Goal: Task Accomplishment & Management: Manage account settings

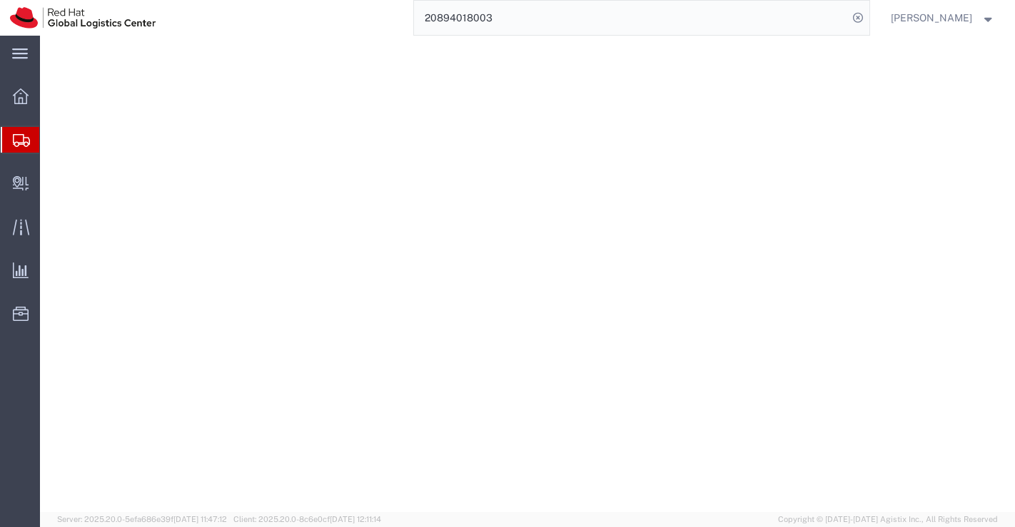
select select
select select "MH"
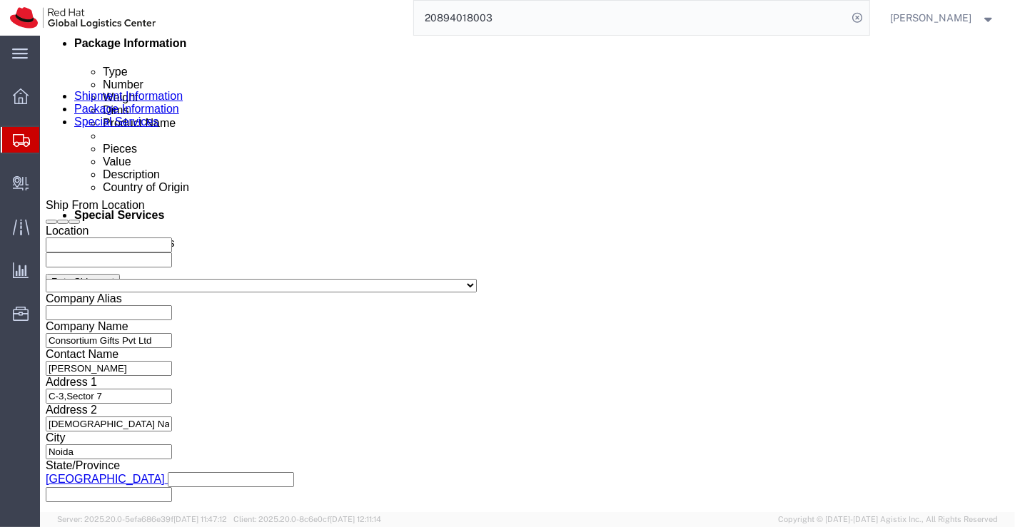
scroll to position [713, 0]
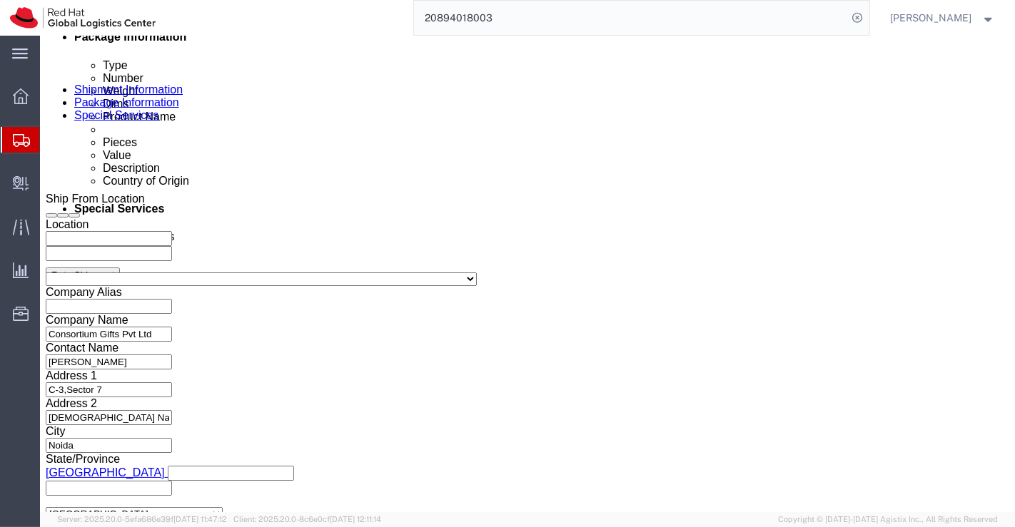
click input "REDHAT-38566-1"
type input "6"
paste input "REDHAT-38949-1"
type input "REDHAT-38949-1"
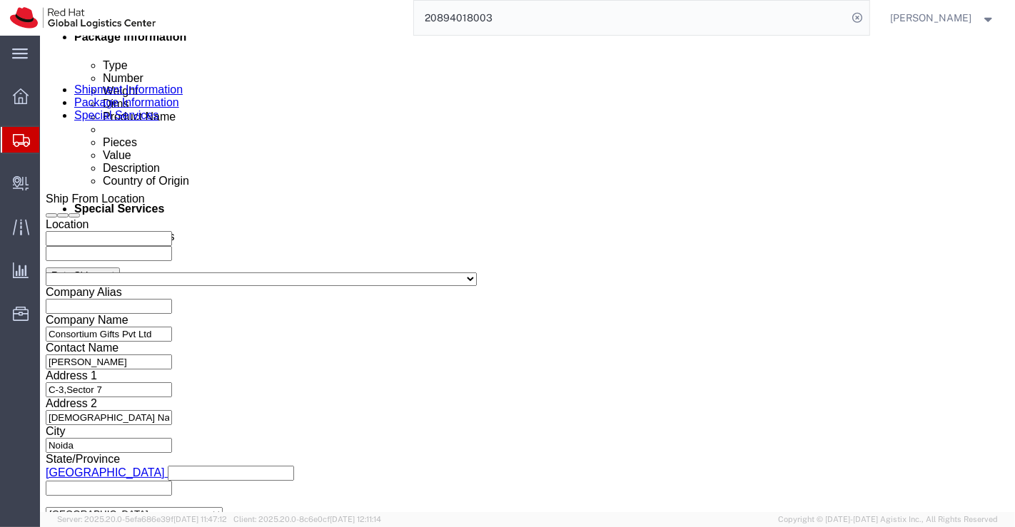
scroll to position [0, 0]
click div "Select Account Type Activity ID Airline Appointment Number ASN Batch Request # …"
click icon "button"
drag, startPoint x: 200, startPoint y: 317, endPoint x: 288, endPoint y: 380, distance: 108.1
click icon "button"
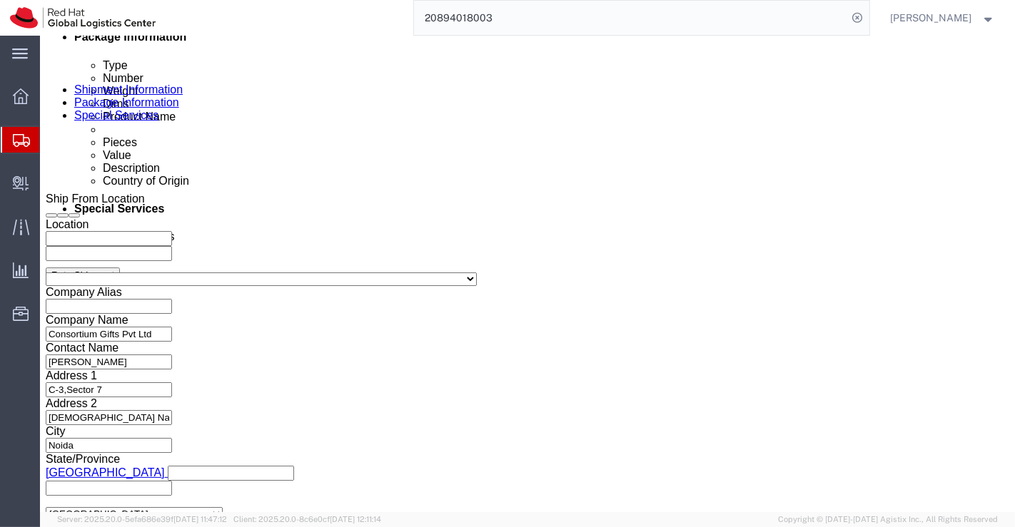
click icon "button"
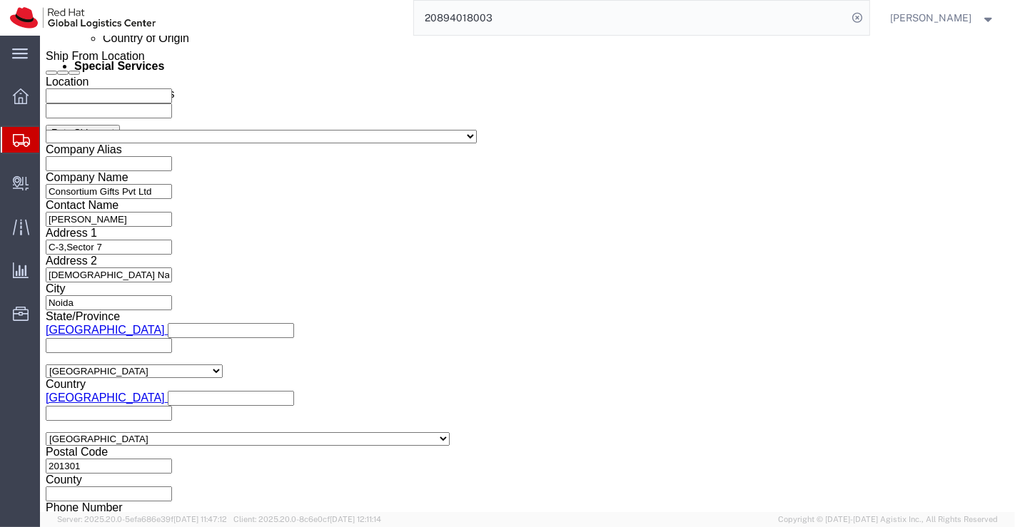
scroll to position [872, 0]
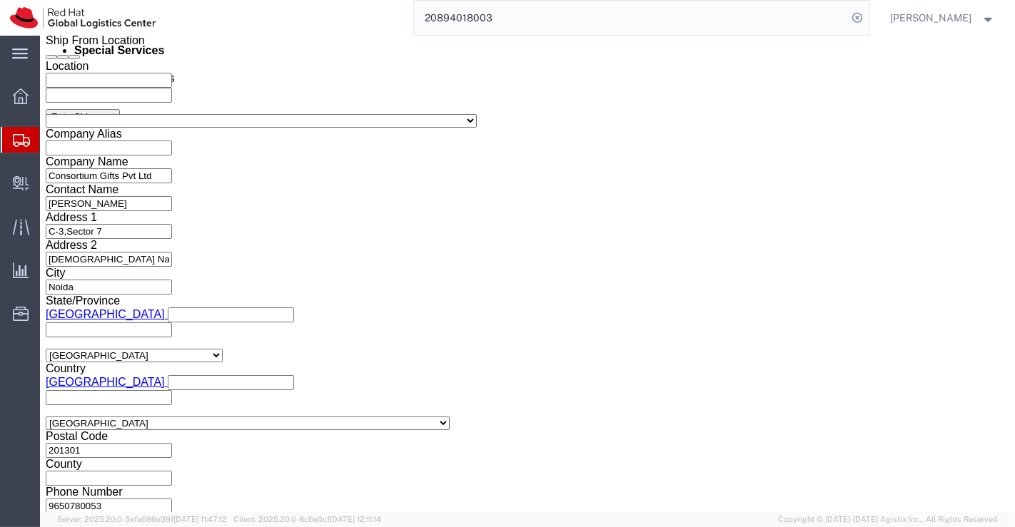
click select "Select Air Less than Truckload Multi-Leg Ocean Freight Rail Small Parcel Truckl…"
select select
click select "Select Air Less than Truckload Multi-Leg Ocean Freight Rail Small Parcel Truckl…"
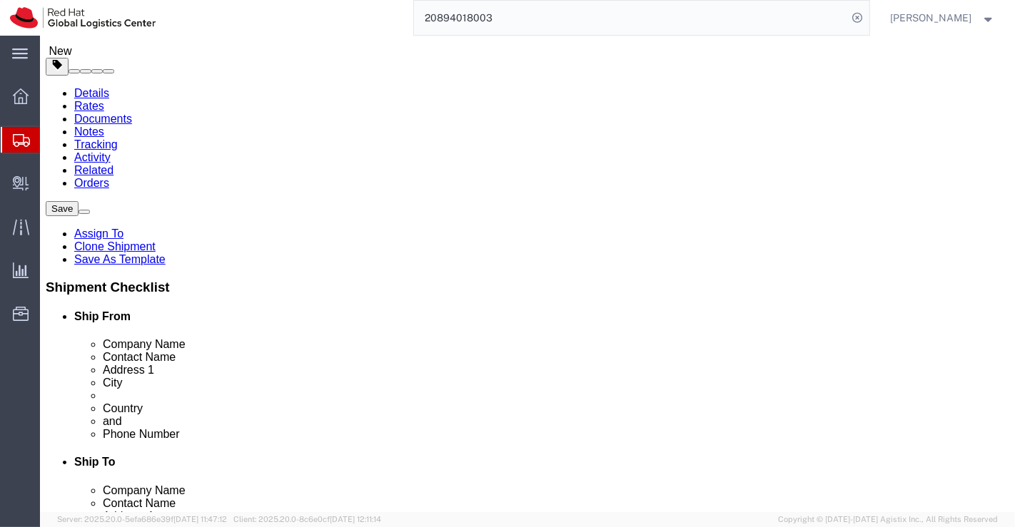
scroll to position [238, 0]
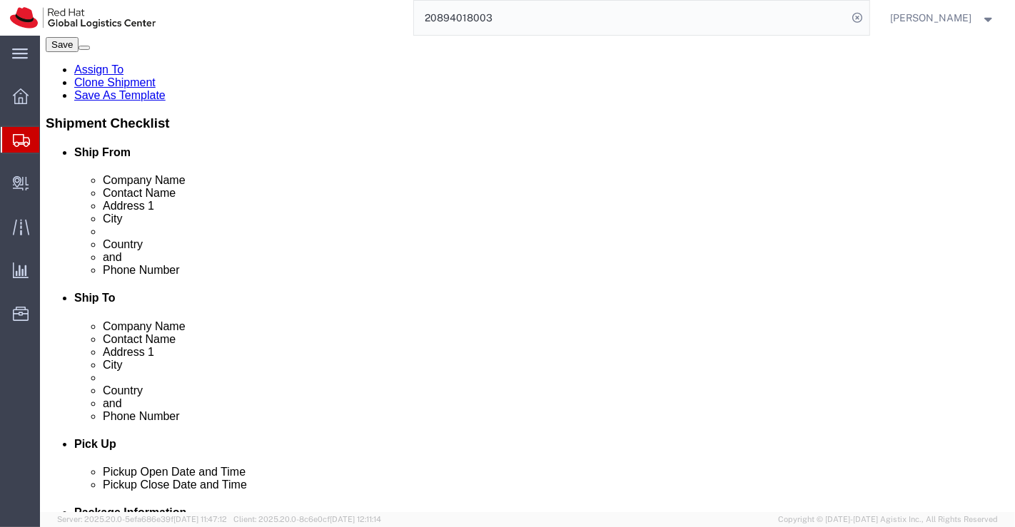
click icon
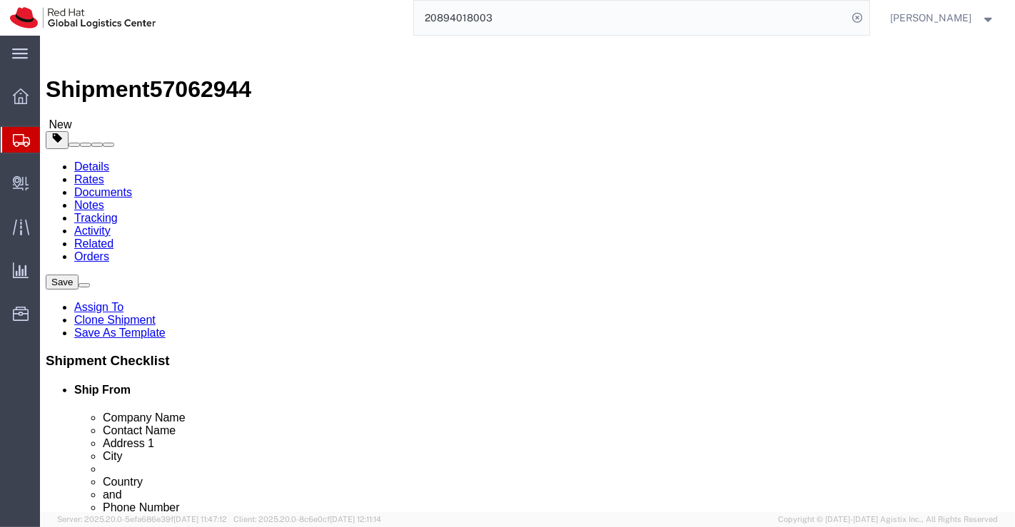
click input "21.00"
type input "22.00"
click input "0.70"
type input "0.60"
click div "1 x Your Packaging Package Type Select Case(s) Crate(s) Envelope Large Box Medi…"
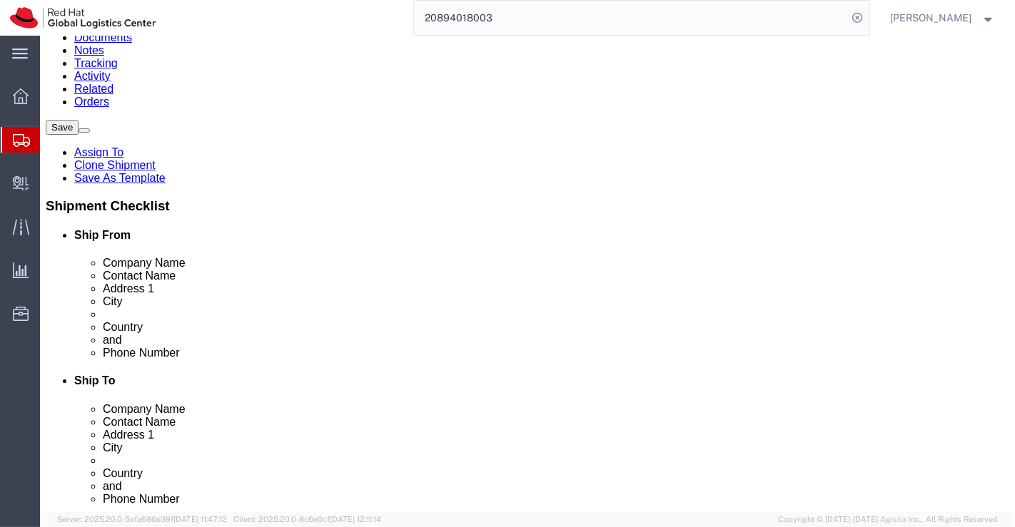
scroll to position [158, 0]
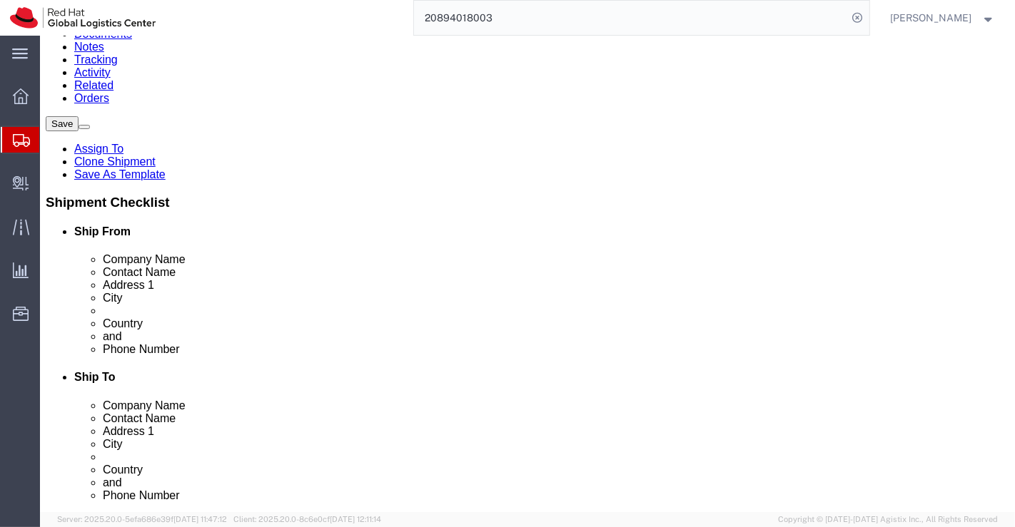
click dd "735.00 INR"
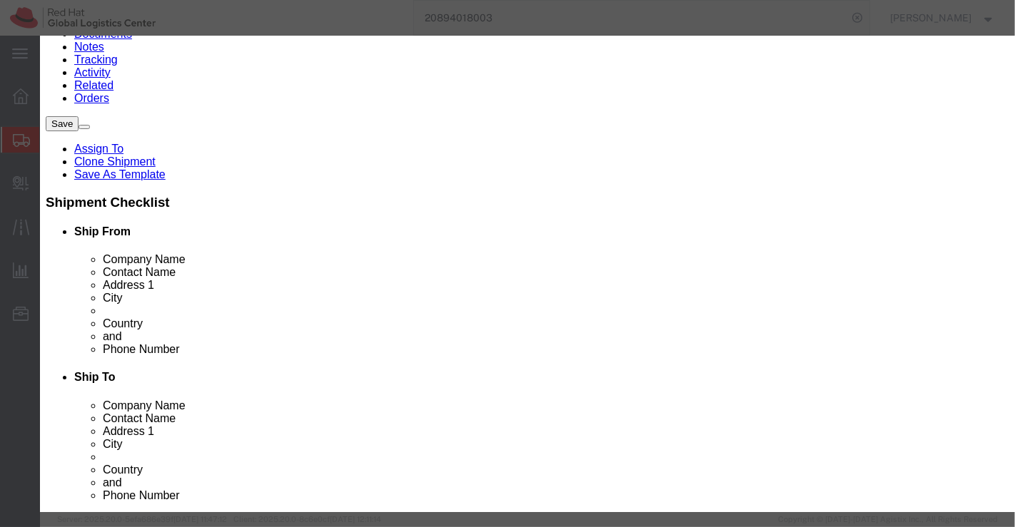
drag, startPoint x: 463, startPoint y: 108, endPoint x: 176, endPoint y: 124, distance: 288.0
click div "Product Name Redhat round neck black community t-shirt-MED Pieces 1.00 Select B…"
paste input "Redhat Enterprise Linux 10 T-shirt-LRG"
type input "Redhat Enterprise Linux 10 T-shirt-LRG"
click input "735.00"
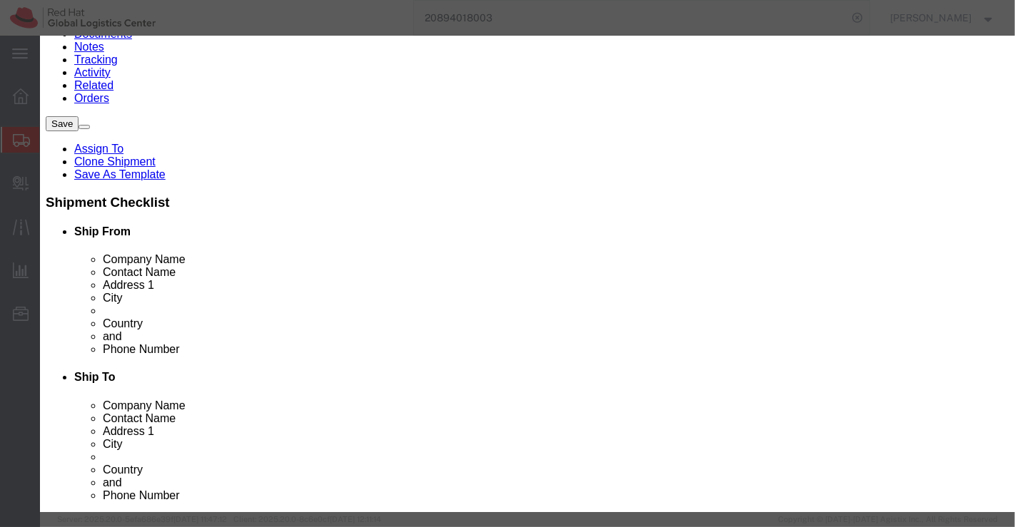
type input "605.00"
click div "Commodity library"
click input "text"
paste input "RED0078-LRG"
type input "RED0078-LRG"
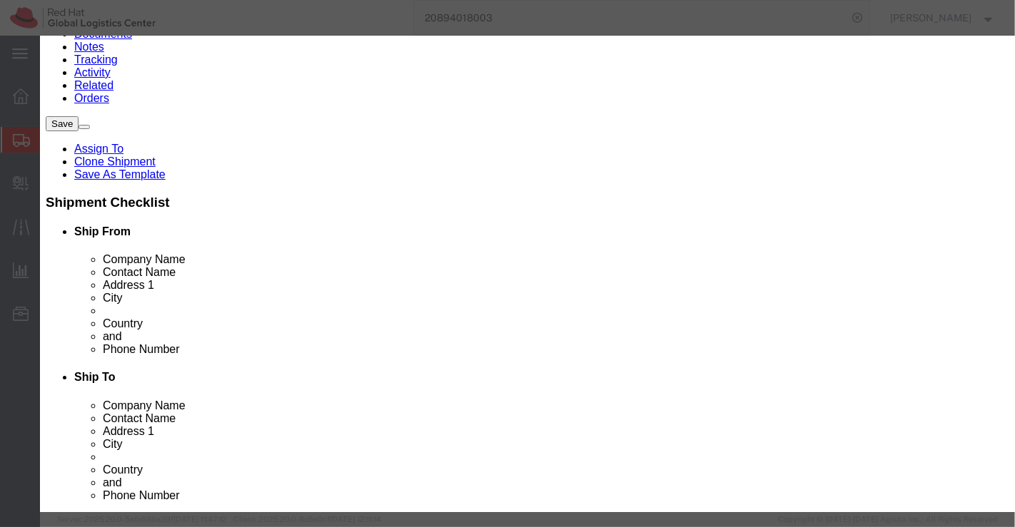
click div "Transport Notes"
click button "Save & Close"
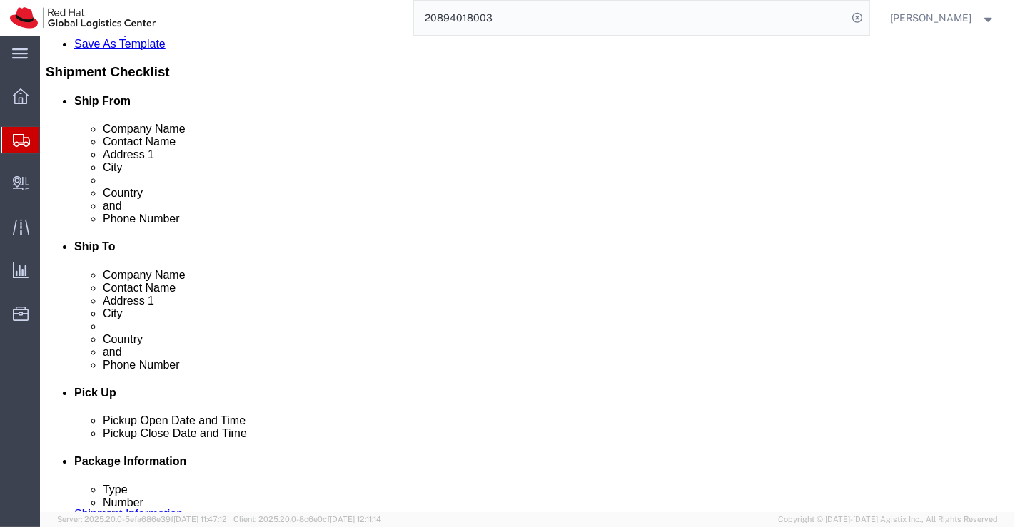
scroll to position [317, 0]
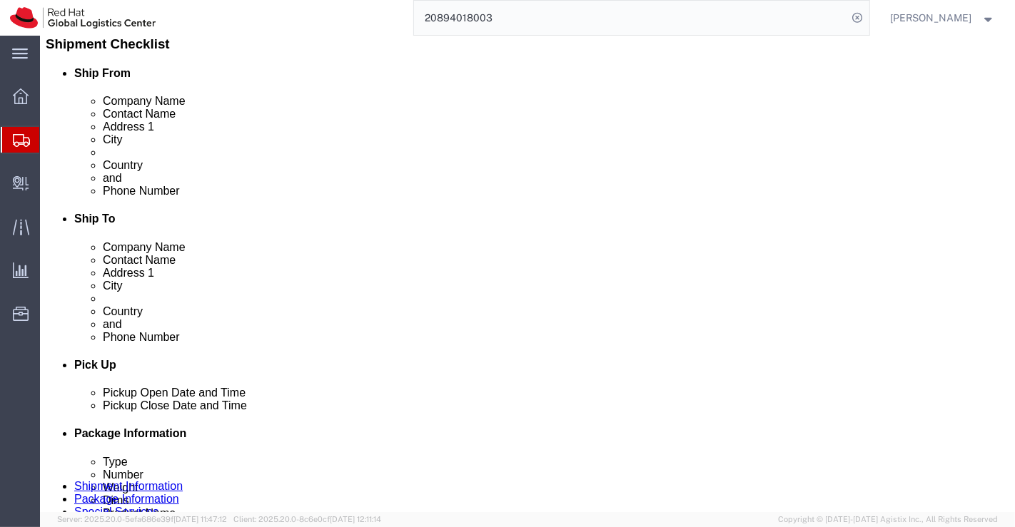
click dd "1.00 Each"
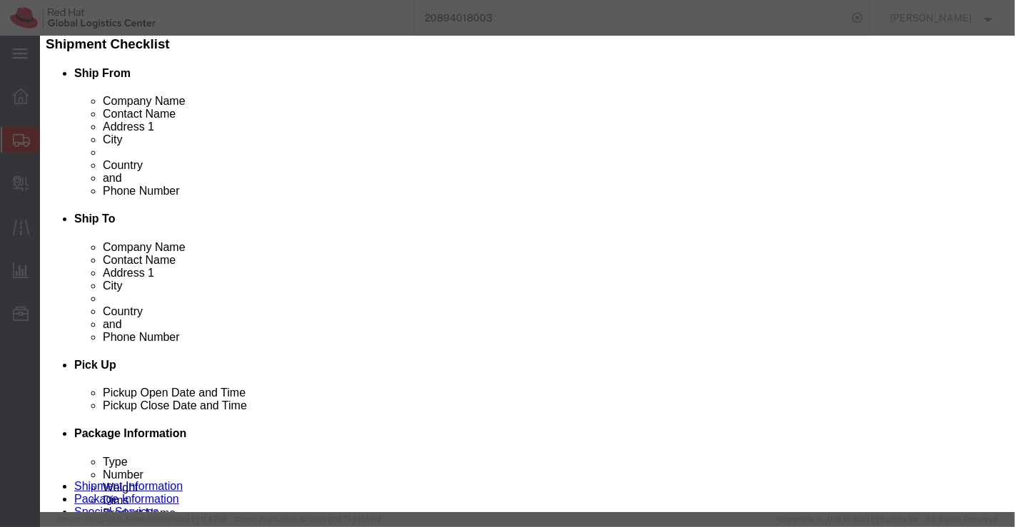
drag, startPoint x: 443, startPoint y: 112, endPoint x: 233, endPoint y: 114, distance: 209.8
click input "Redhat-AI Black Round Neck T-Shirt-MED"
paste input "Automation Round Neck Black T-Shirt-LRG"
type input "Automation Round Neck Black T-Shirt-LRG"
click input "605.00"
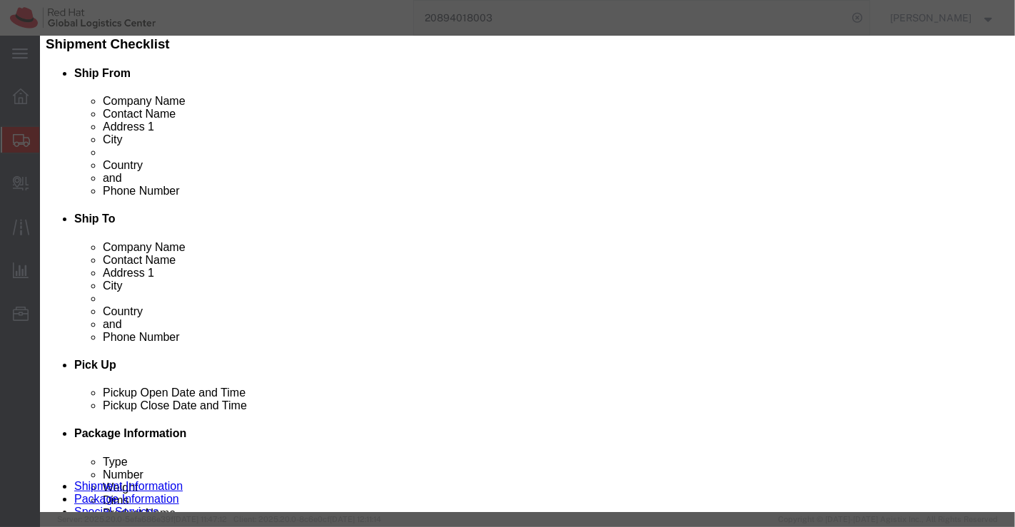
type input "650.00"
click input "text"
paste input "RED0048-LRG"
type input "RED0048-LRG"
click div "Product Name Automation Round Neck Black T-Shirt-LRG Pieces 1.00 Select Bag Bar…"
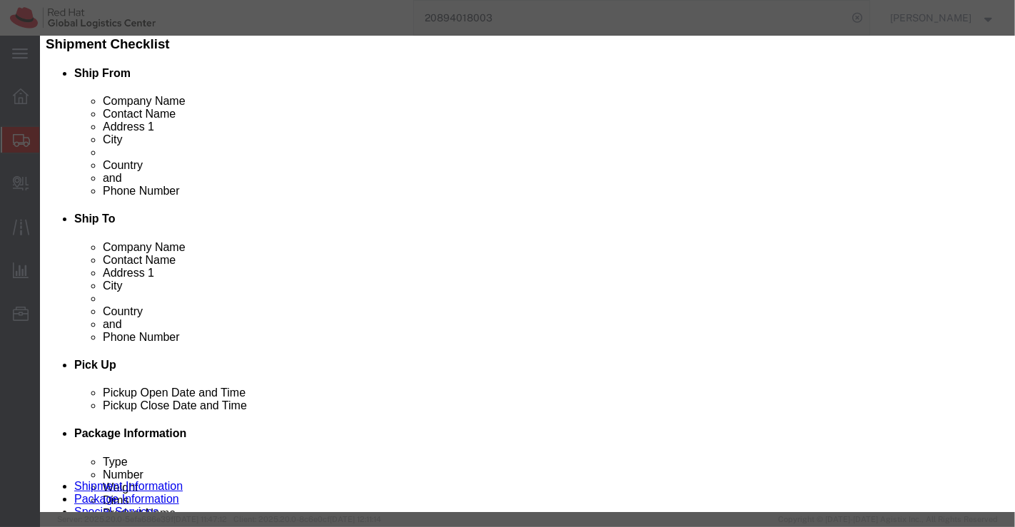
scroll to position [367, 0]
click button "Save & Close"
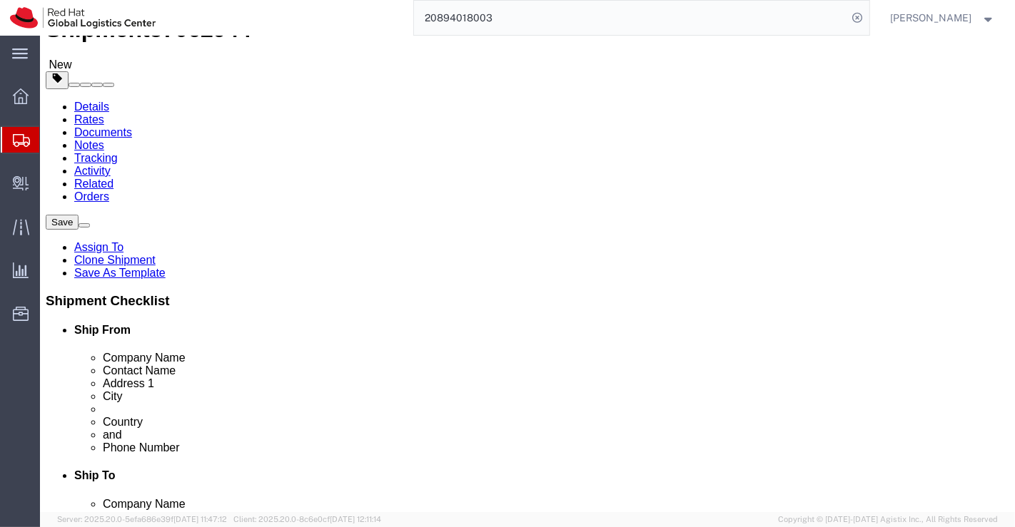
scroll to position [0, 0]
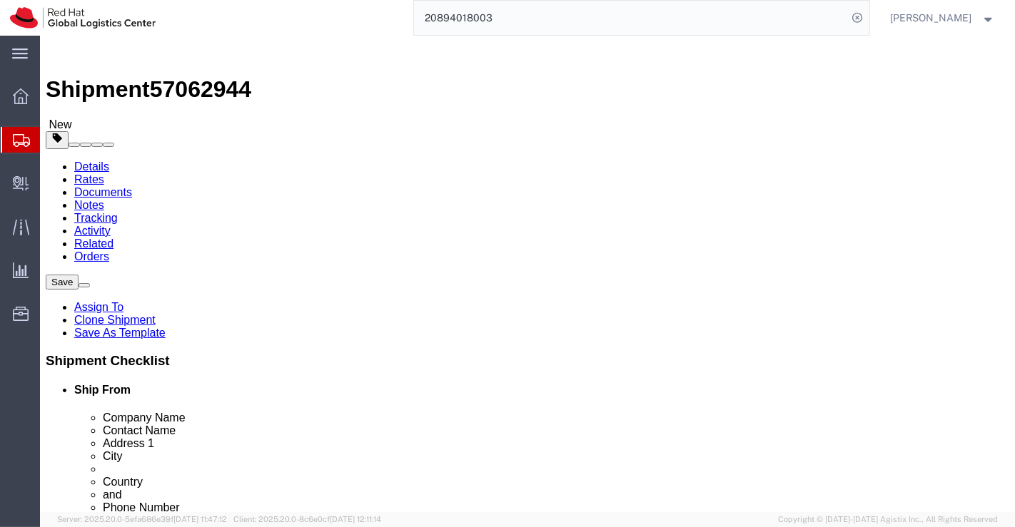
click icon
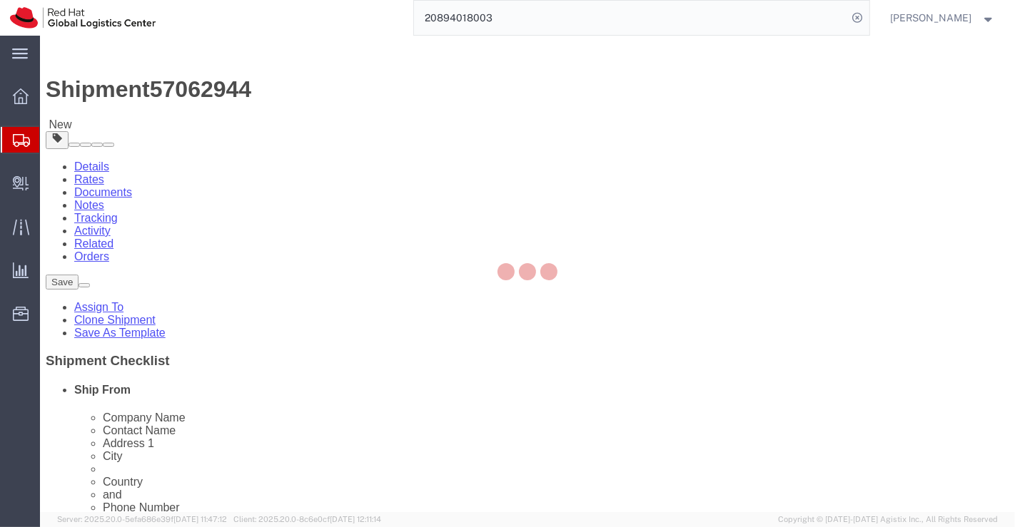
select select "COSTCENTER"
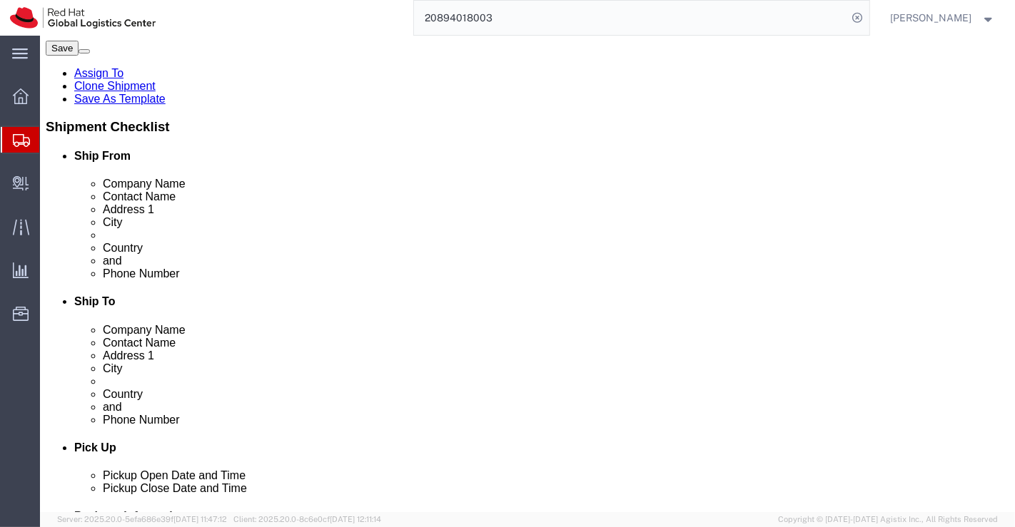
scroll to position [238, 0]
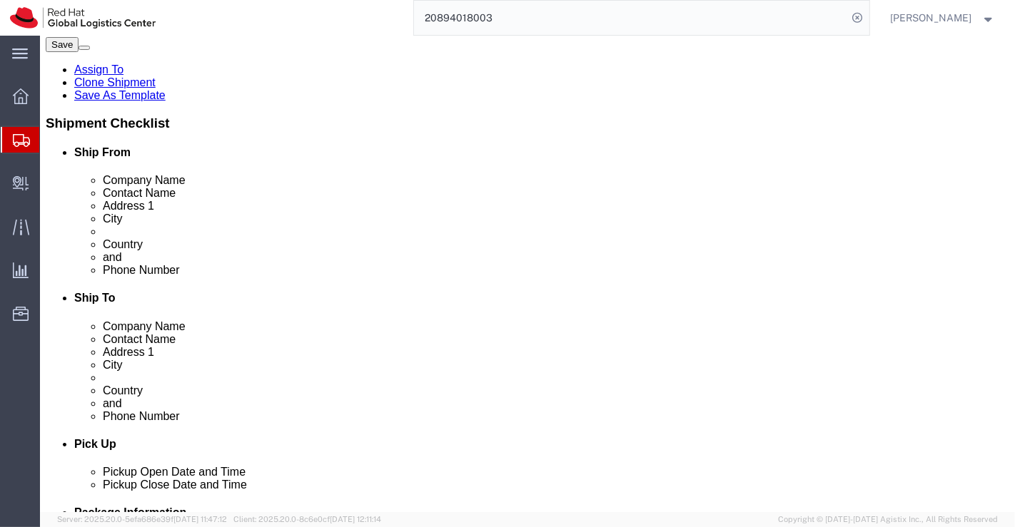
click select "Select Free of Charge Free of Cost NET 30 NET 45 NET 60 See Comment"
select select "FREE_OF_COST"
click select "Select Free of Charge Free of Cost NET 30 NET 45 NET 60 See Comment"
click select "Select Gift Personal Effects Repair/Warranty Return Sample Sold Temporary/Not S…"
select select "SAMPLE"
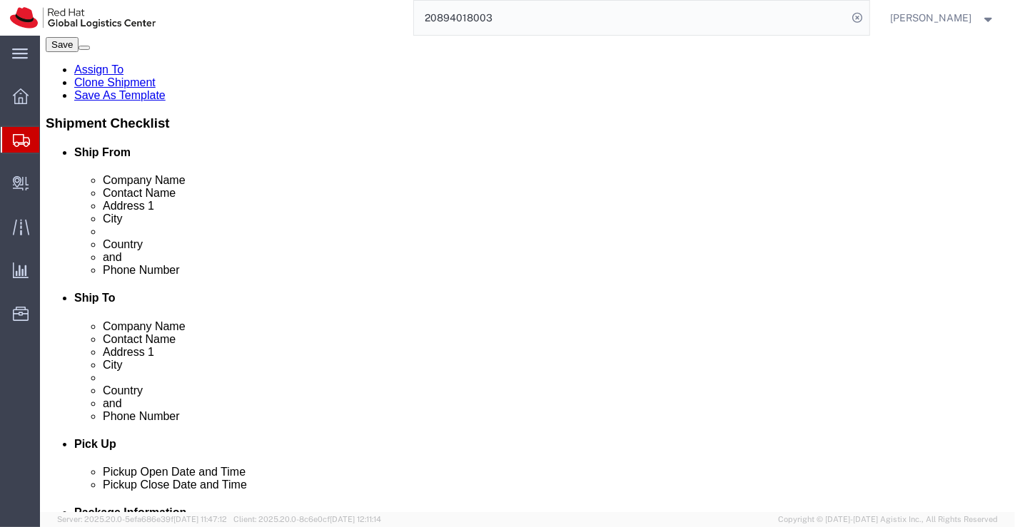
click select "Select Gift Personal Effects Repair/Warranty Return Sample Sold Temporary/Not S…"
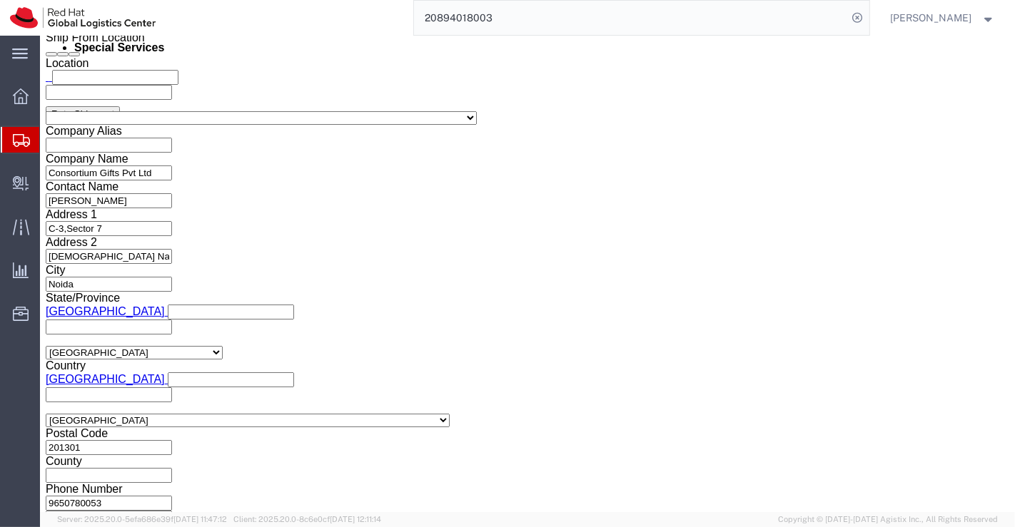
scroll to position [876, 0]
click icon
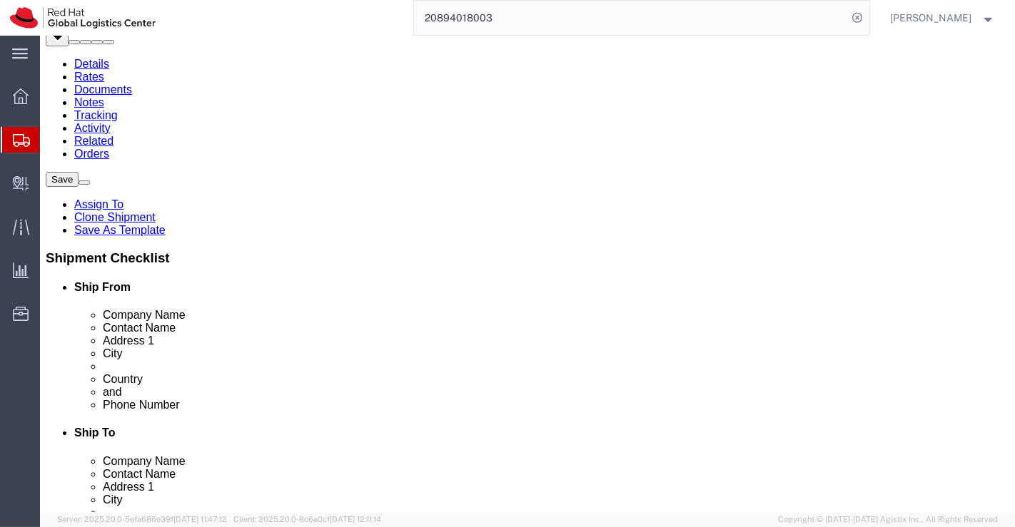
scroll to position [78, 0]
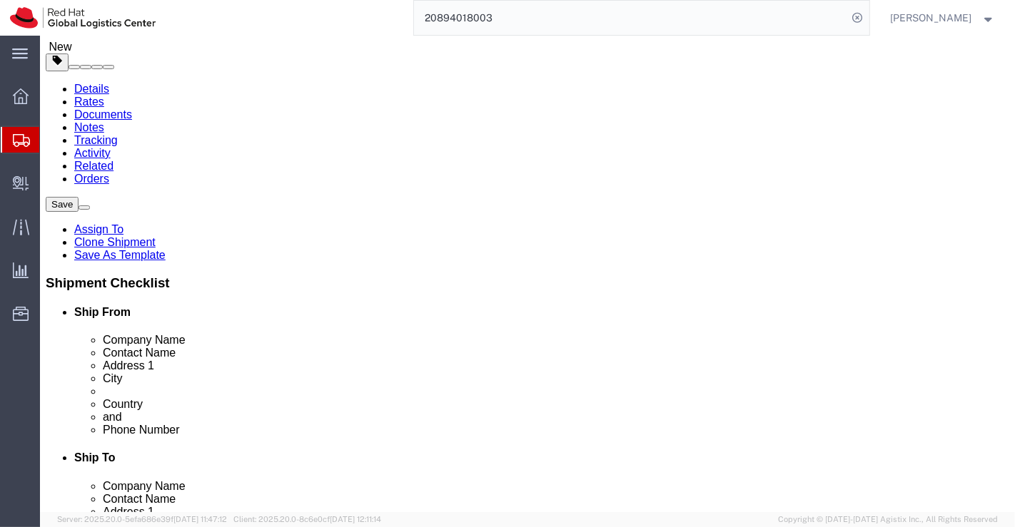
click icon
click button "Rate Shipment"
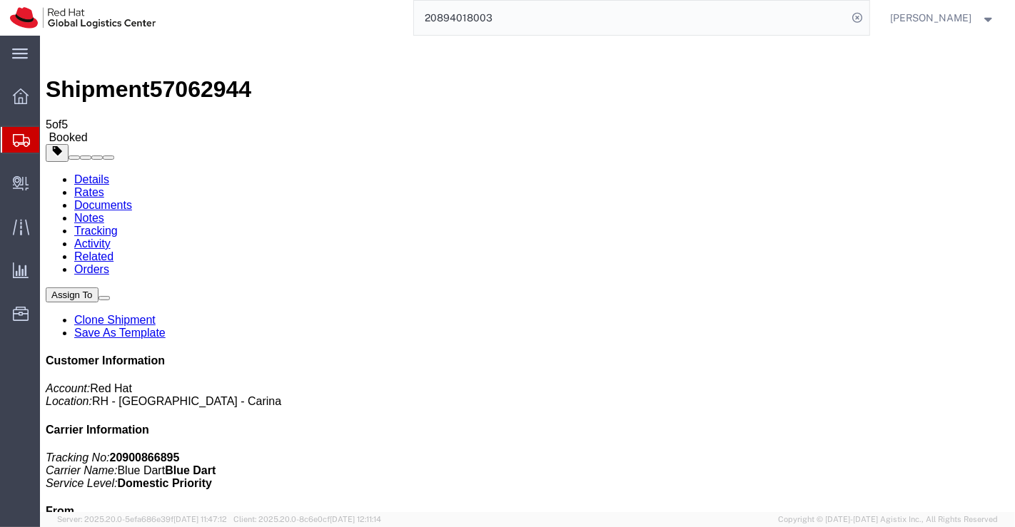
click at [78, 173] on link "Details" at bounding box center [90, 179] width 35 height 12
click link "Schedule pickup request"
click link "Documents"
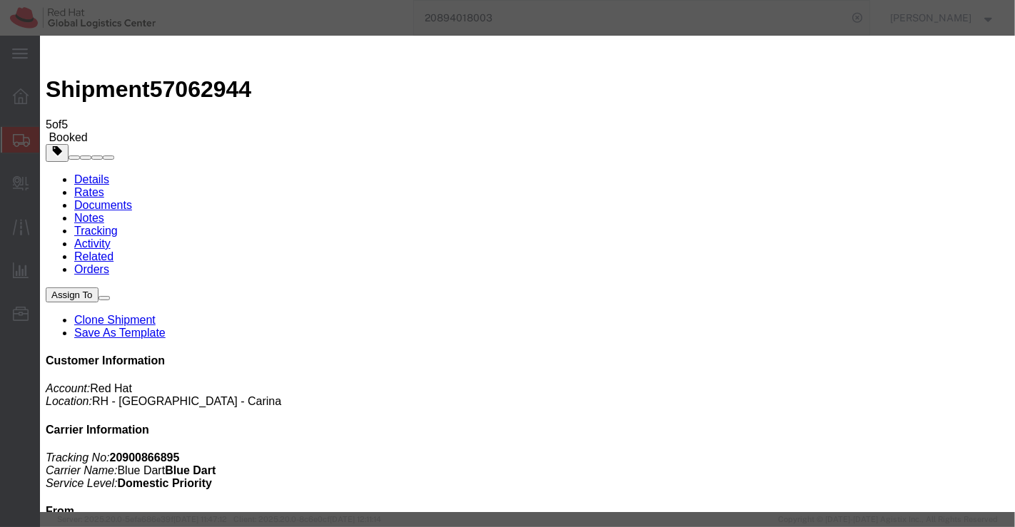
checkbox input "false"
paste input "[EMAIL_ADDRESS][DOMAIN_NAME]"
type input "[EMAIL_ADDRESS][DOMAIN_NAME]"
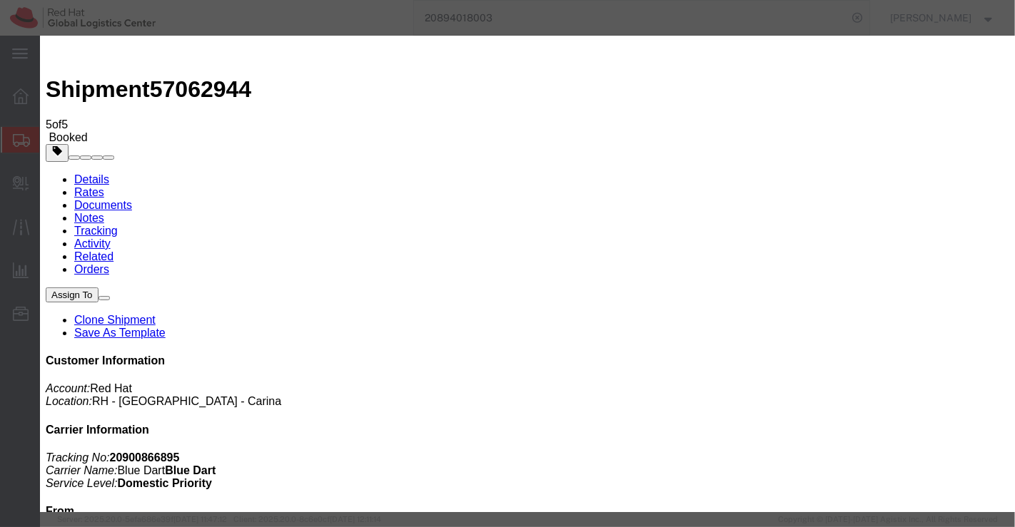
type input "[EMAIL_ADDRESS][DOMAIN_NAME]"
type textarea "Please find the shipping label."
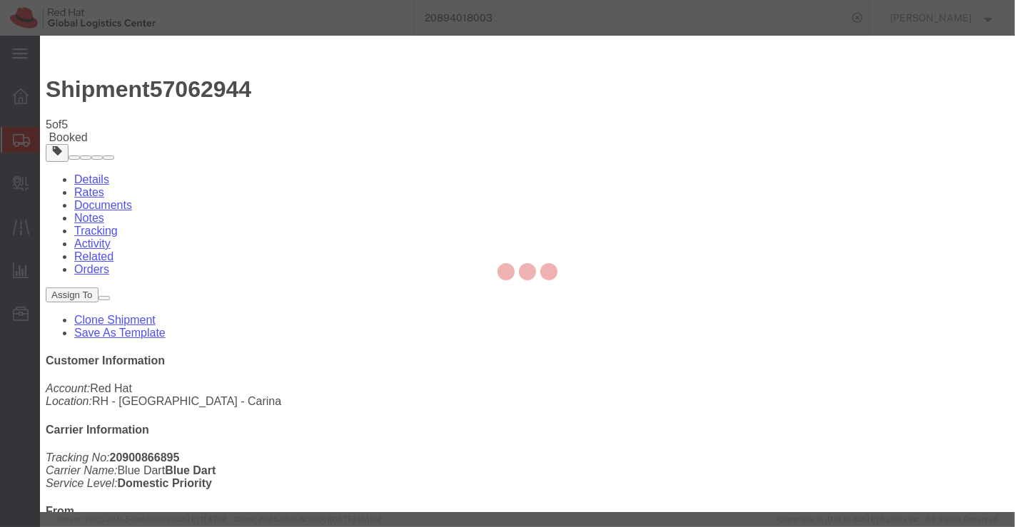
checkbox input "false"
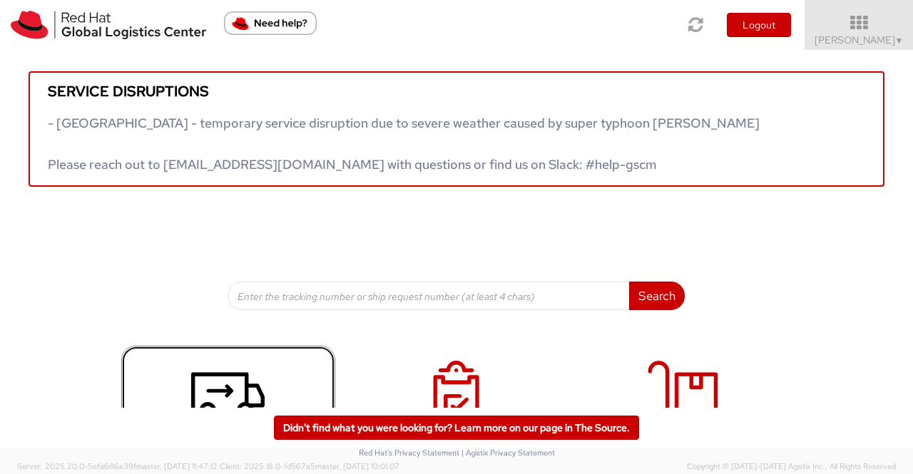
click at [211, 397] on icon at bounding box center [227, 396] width 73 height 71
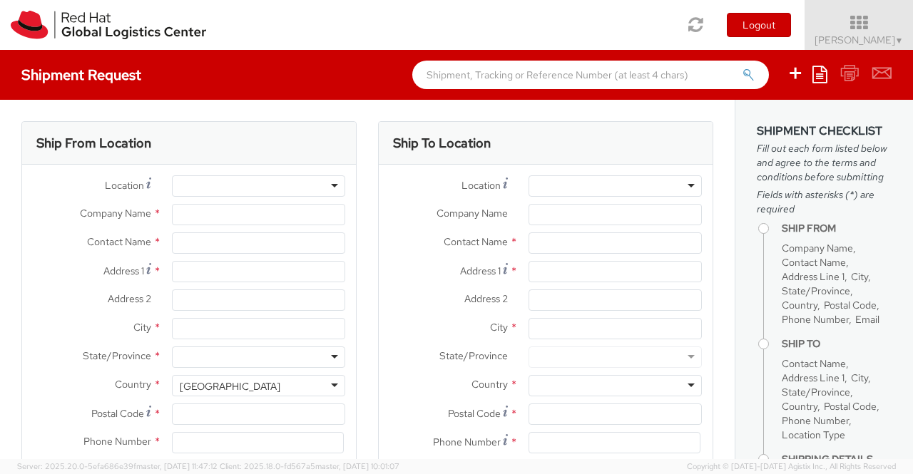
select select "901"
select select
type input "Red Hat India Private Limited"
type input "[PERSON_NAME]"
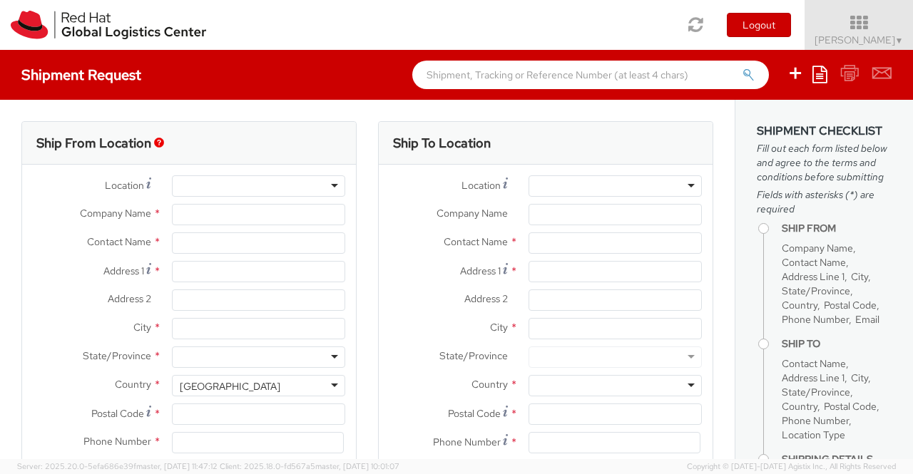
type input "Bagmane [GEOGRAPHIC_DATA]"
type input "FL 10, [GEOGRAPHIC_DATA], [GEOGRAPHIC_DATA]"
type input "BANGALORE"
type input "560037"
type input "918046128812"
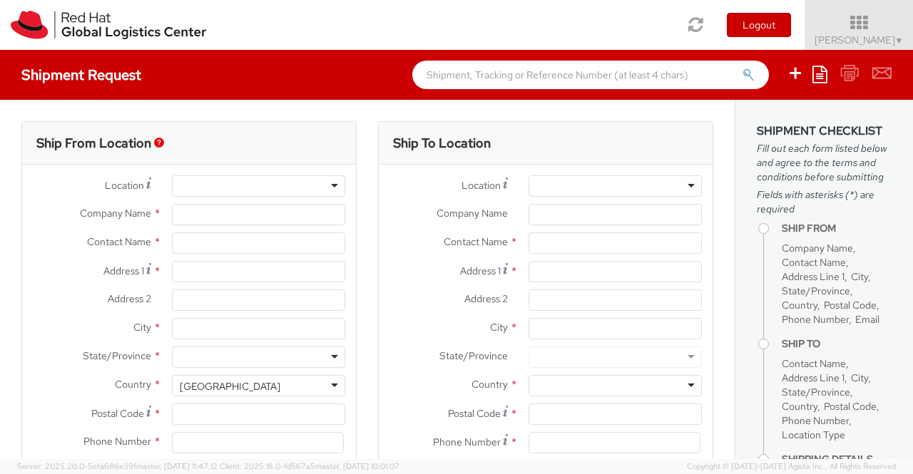
type input "[EMAIL_ADDRESS][DOMAIN_NAME]"
select select "CM"
select select "KGS"
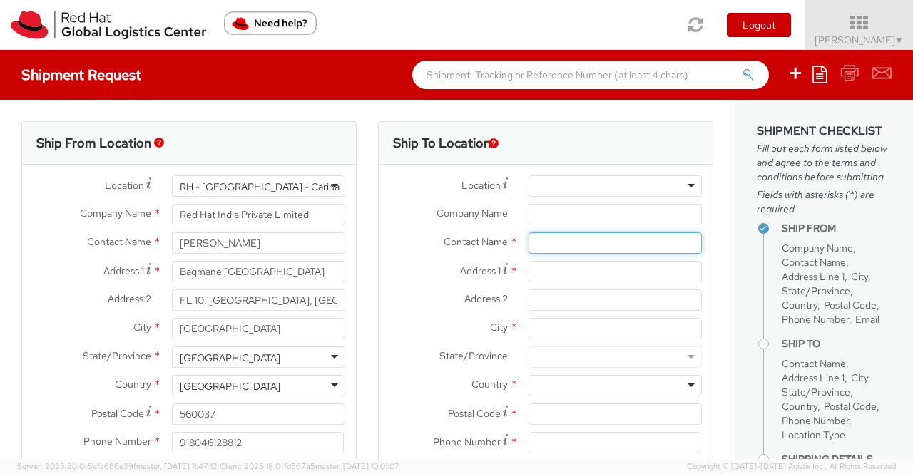
click at [538, 244] on input "text" at bounding box center [615, 243] width 173 height 21
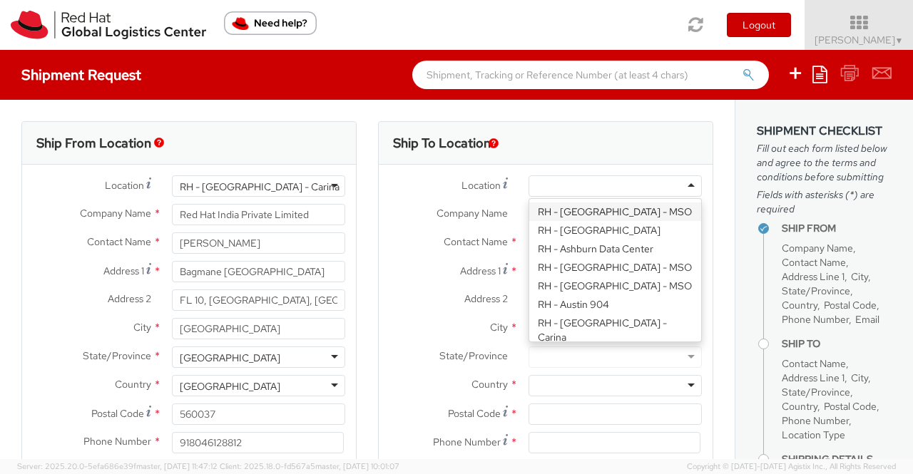
click at [543, 176] on div at bounding box center [615, 186] width 173 height 21
type input "Red Hat India Private Limited"
type input "Bagmane [GEOGRAPHIC_DATA]"
type input "FL 10, [GEOGRAPHIC_DATA], [GEOGRAPHIC_DATA]"
type input "[GEOGRAPHIC_DATA]"
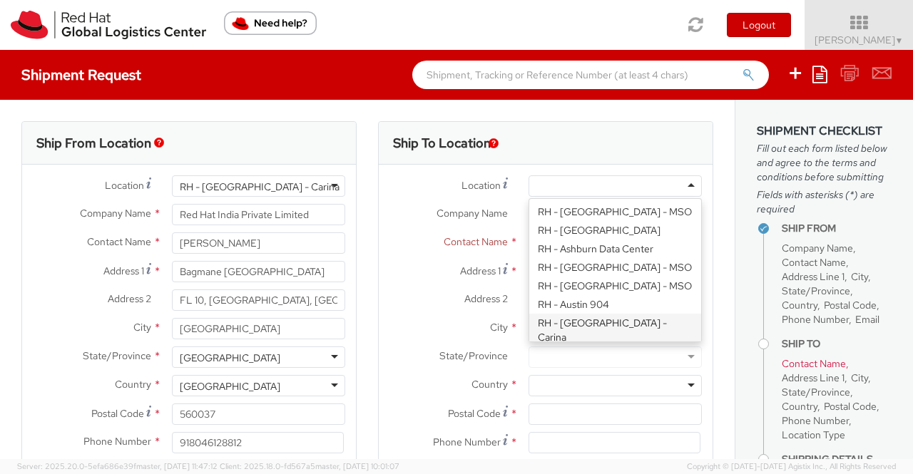
type input "560037"
type input "918067935000"
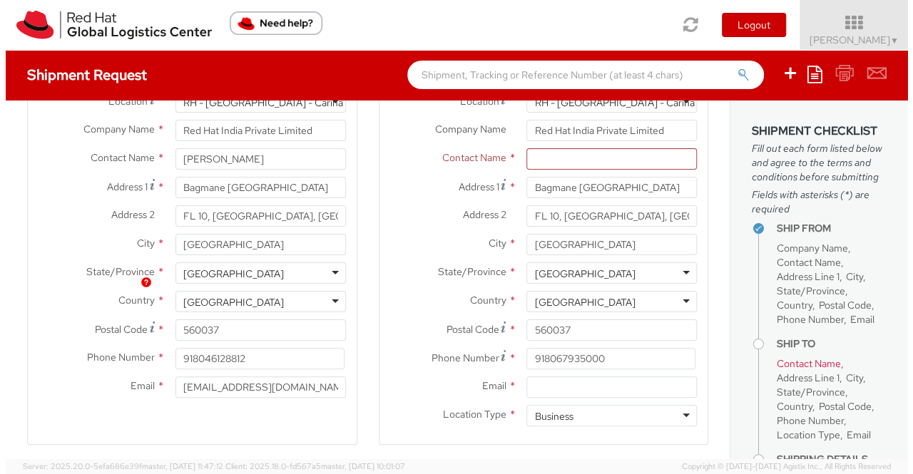
scroll to position [14, 0]
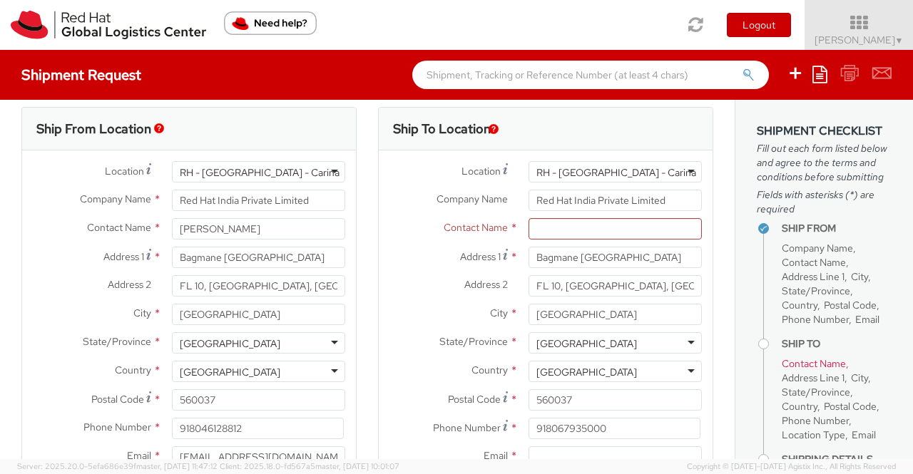
click at [678, 170] on div "RH - [GEOGRAPHIC_DATA] - Carina" at bounding box center [615, 171] width 173 height 21
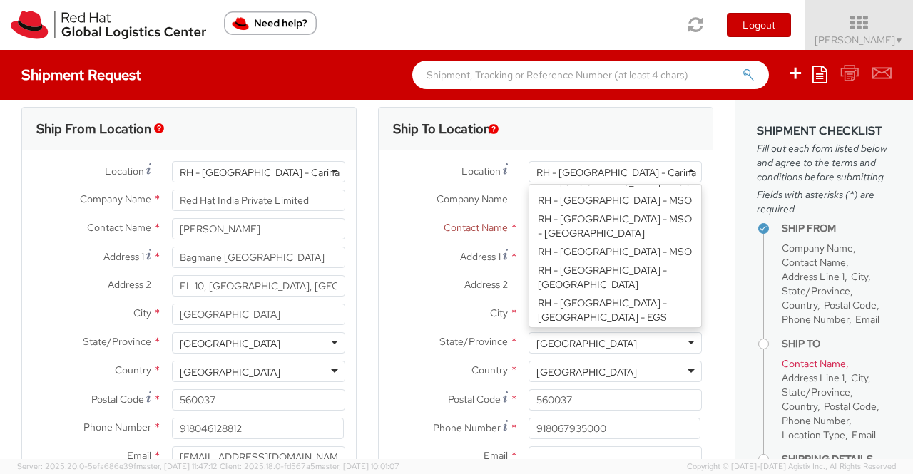
scroll to position [1158, 0]
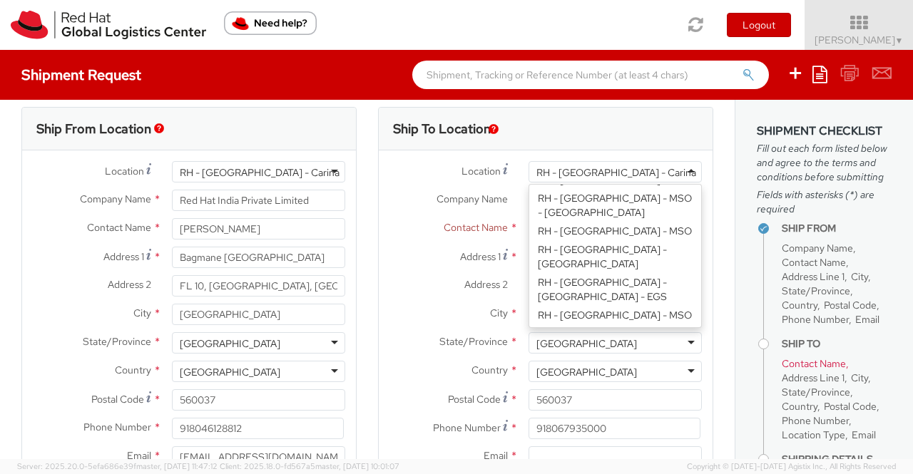
type input "RDB Blvd, Blck EP & GP, Plot K-1"
type input "5 Floor, Sec V, Salt Lake City"
type input "KOLKATA"
type input "700091"
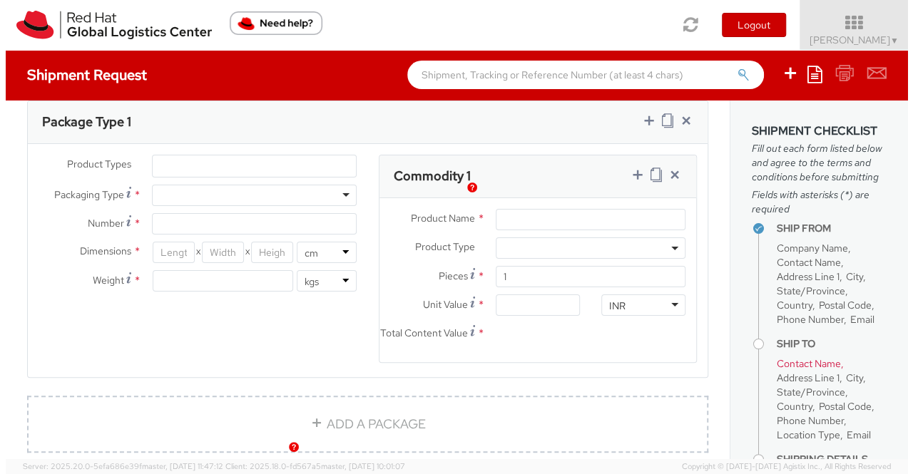
scroll to position [696, 0]
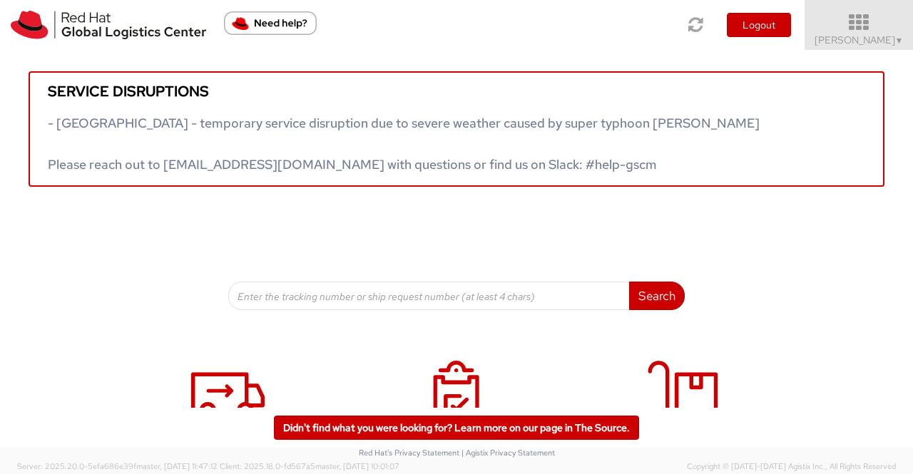
click at [898, 41] on span "▼" at bounding box center [899, 40] width 9 height 11
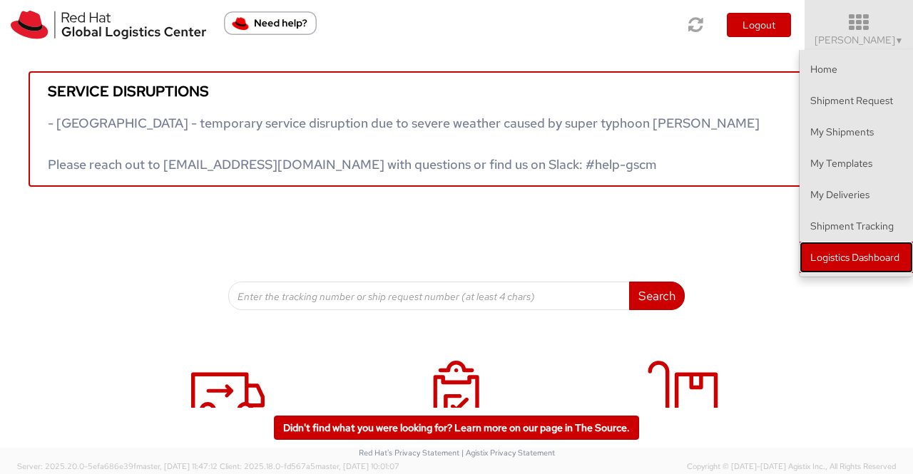
click at [882, 258] on link "Logistics Dashboard" at bounding box center [856, 257] width 113 height 31
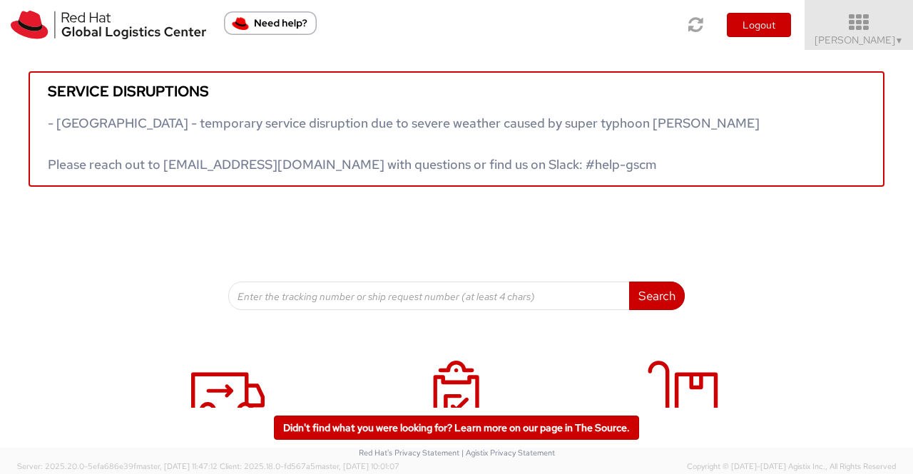
click at [903, 41] on link "Sumitra Hansdah ▼" at bounding box center [859, 25] width 108 height 50
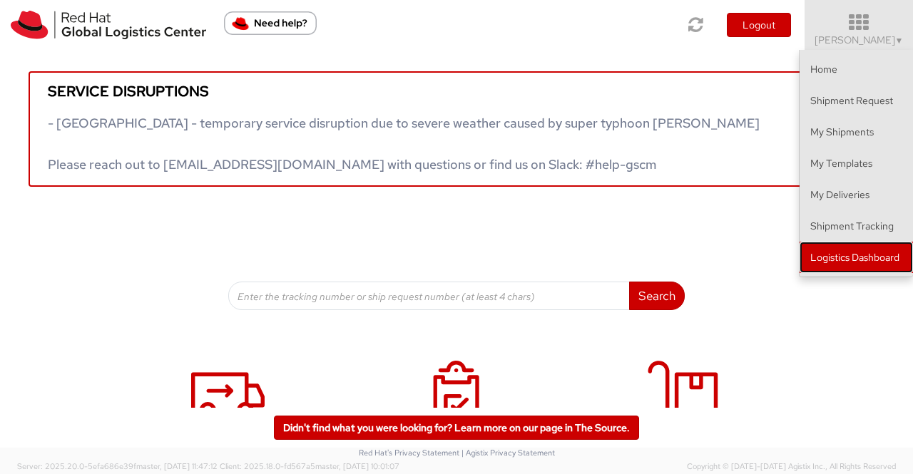
click at [863, 256] on link "Logistics Dashboard" at bounding box center [856, 257] width 113 height 31
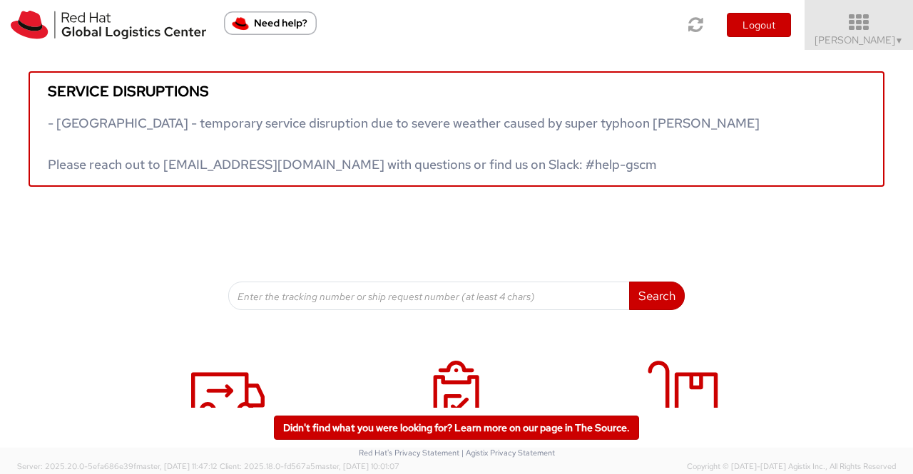
click at [888, 44] on span "Sumitra Hansdah ▼" at bounding box center [859, 40] width 89 height 13
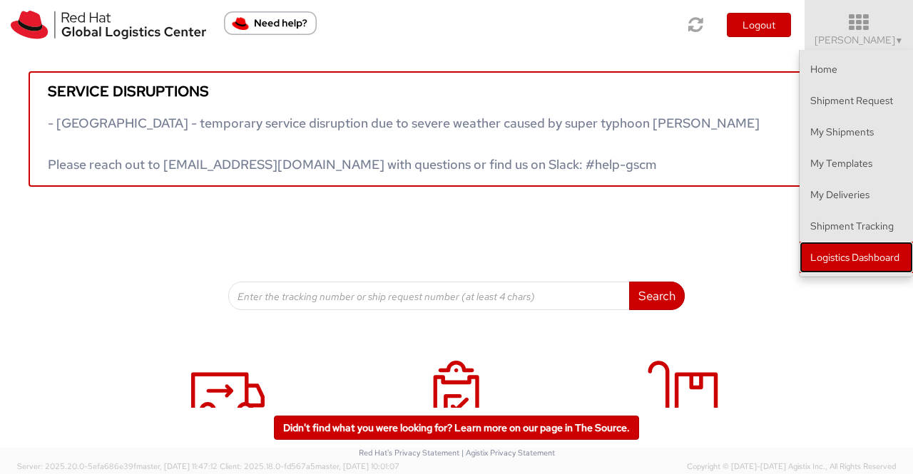
click at [853, 257] on link "Logistics Dashboard" at bounding box center [856, 257] width 113 height 31
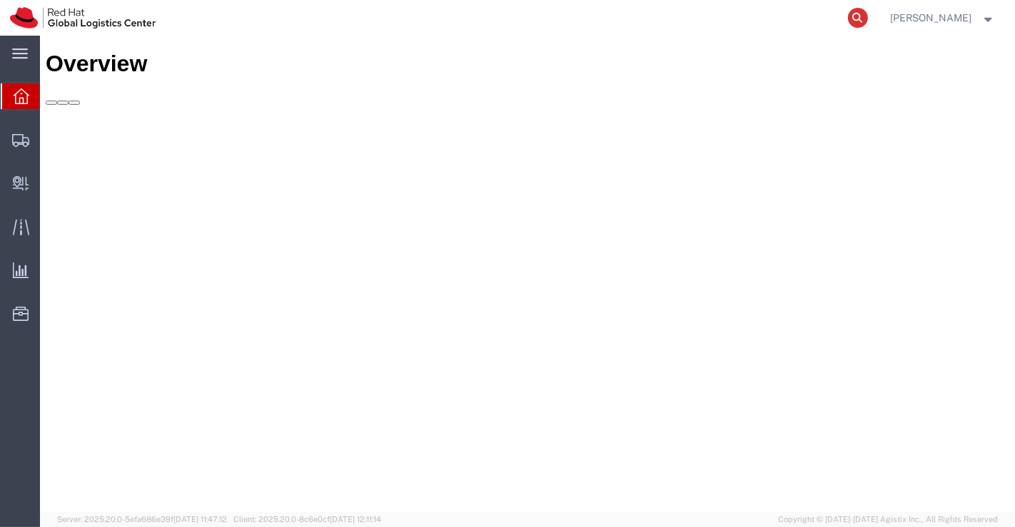
click at [858, 19] on icon at bounding box center [858, 18] width 20 height 20
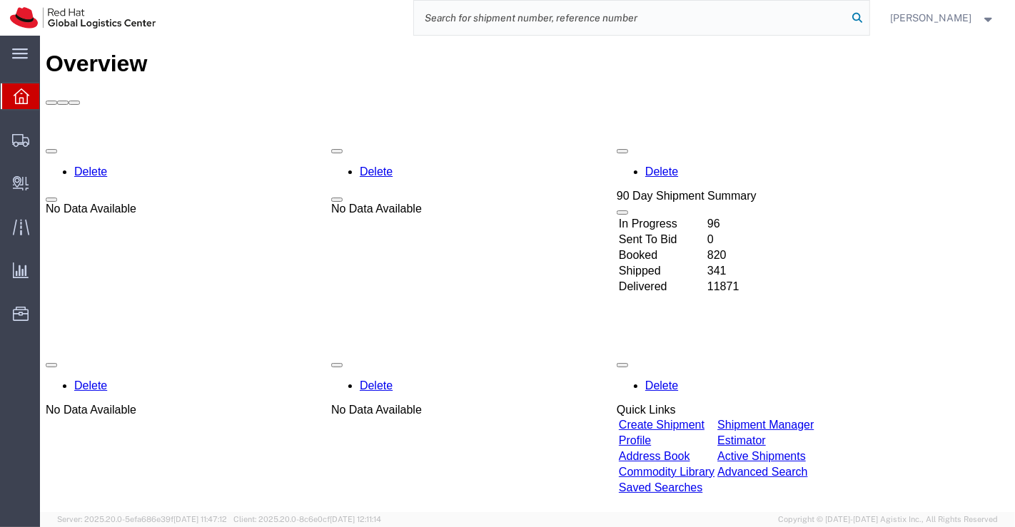
paste input "53603391682"
type input "53603391682"
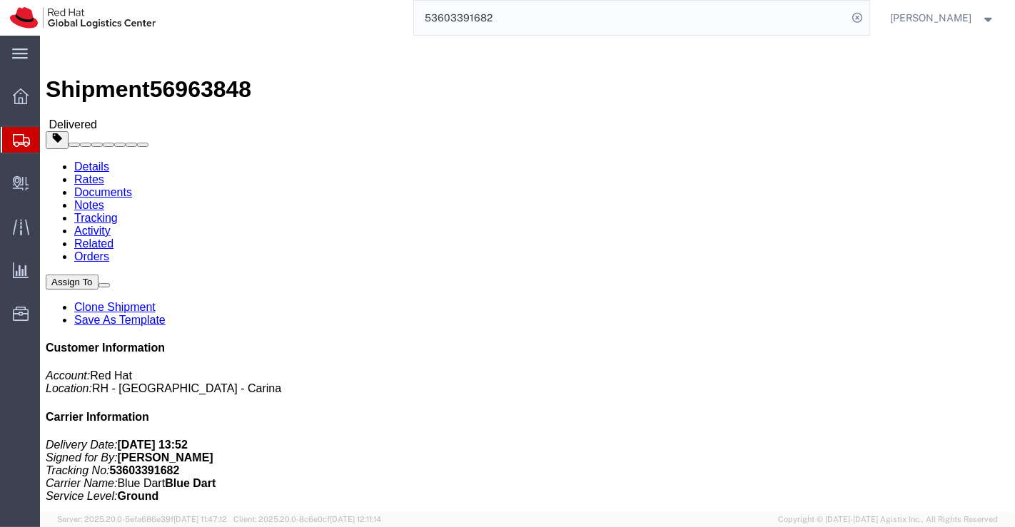
click link "Clone Shipment"
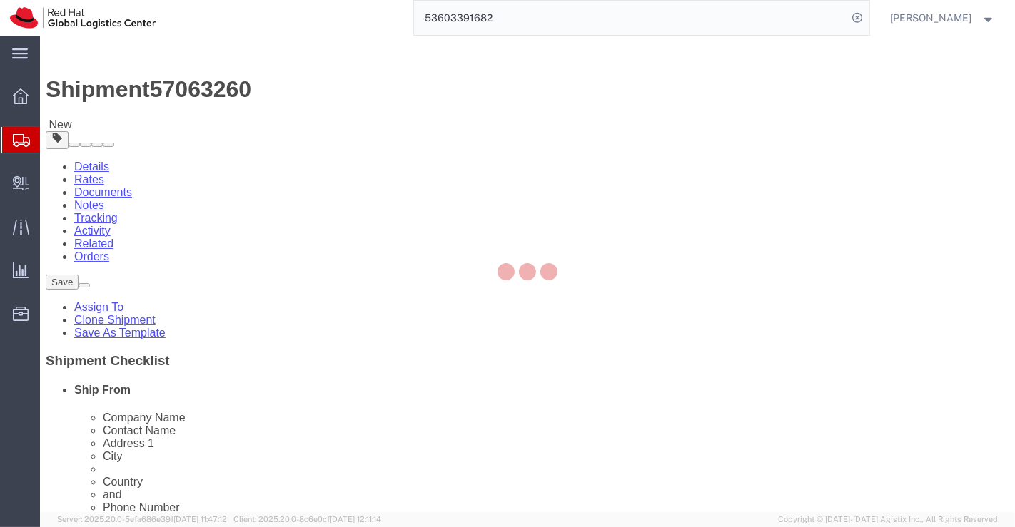
select select
select select "37925"
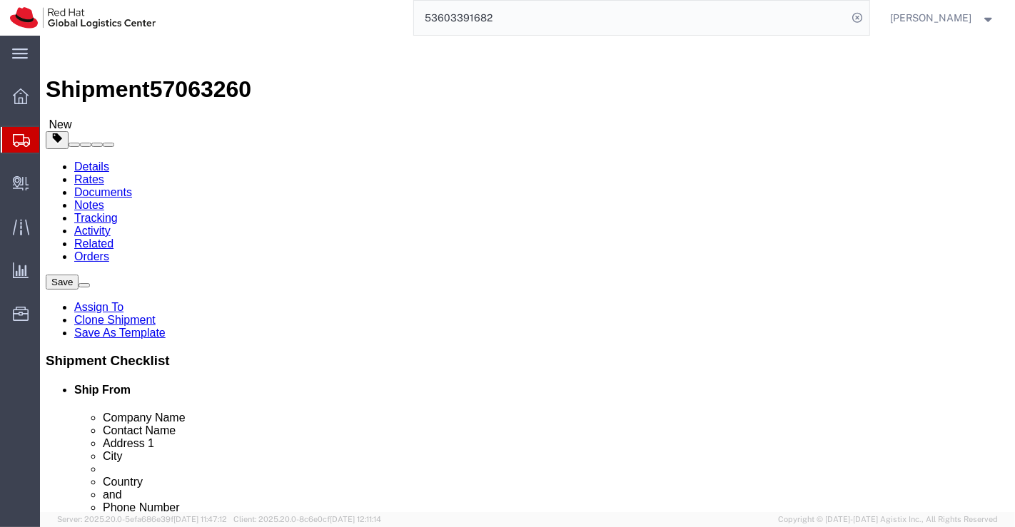
drag, startPoint x: 559, startPoint y: 238, endPoint x: 455, endPoint y: 242, distance: 103.5
click div "Company [PERSON_NAME]"
drag, startPoint x: 612, startPoint y: 279, endPoint x: 462, endPoint y: 284, distance: 150.6
click div "Company Name Red Hat India Private Limited"
drag, startPoint x: 594, startPoint y: 301, endPoint x: 417, endPoint y: 315, distance: 177.5
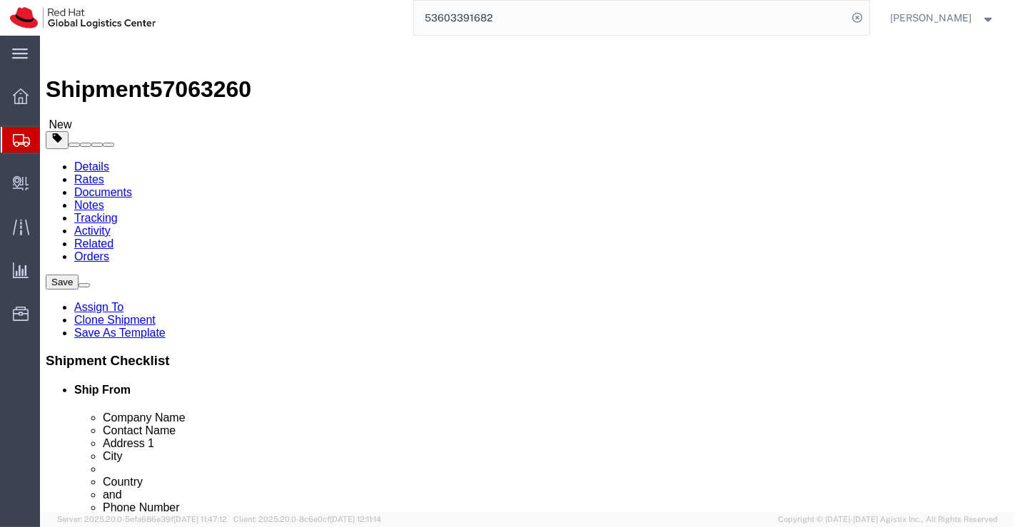
click div "Location RH - Bangalore - Carina My Profile Location RH - Amsterdam - MSO RH - …"
paste input "Mrs Shivani Ghatole"
type input "Mrs Shivani Ghatole"
click input "text"
paste input "Mrs Shivani Ghatole"
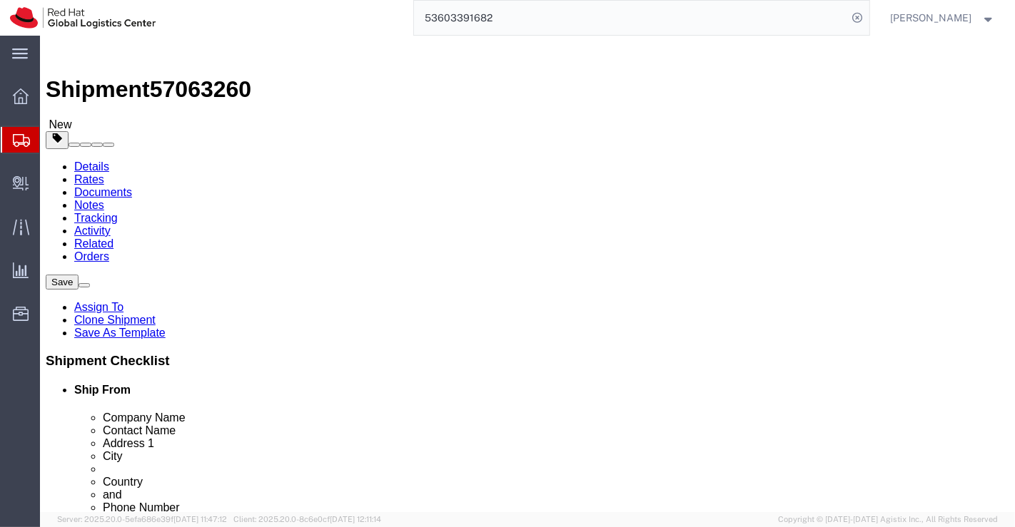
type input "Mrs Shivani Ghatole"
drag, startPoint x: 649, startPoint y: 330, endPoint x: 458, endPoint y: 328, distance: 191.2
click div "Address 1 Bagmane Constellation Business Park"
select select
drag, startPoint x: 645, startPoint y: 359, endPoint x: 424, endPoint y: 358, distance: 221.2
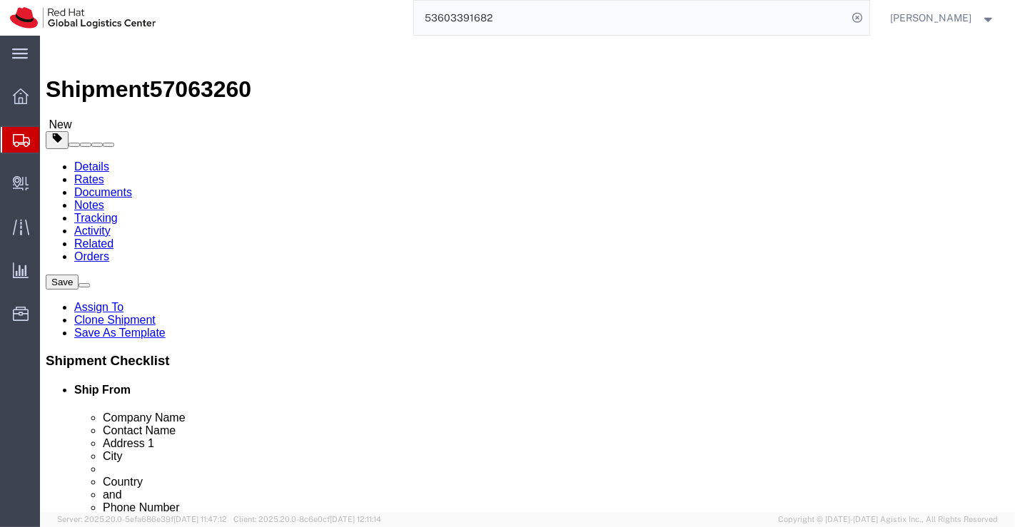
click div "Address 2 FL 10, East Tower, Carina Building"
drag, startPoint x: 561, startPoint y: 392, endPoint x: 441, endPoint y: 393, distance: 120.6
click div "City BANGALORE"
select select
click input "text"
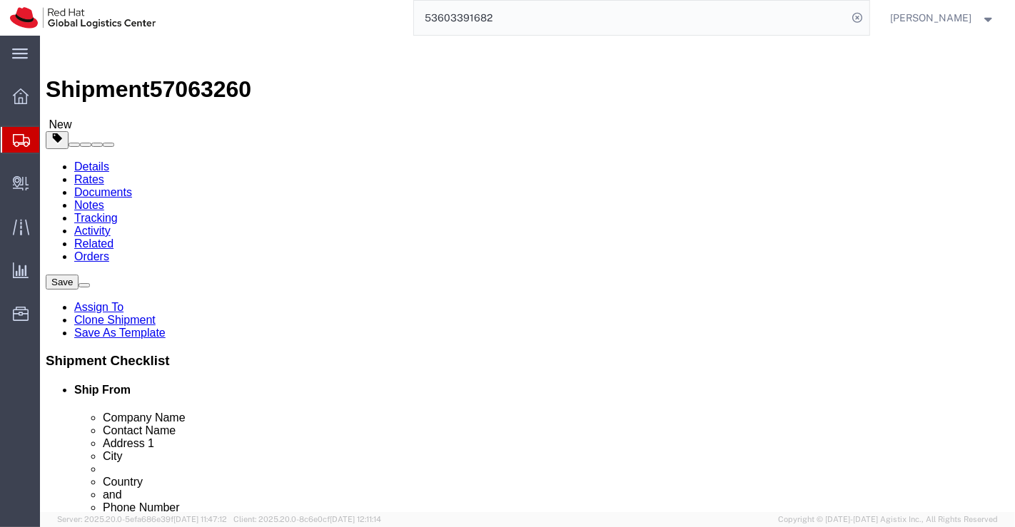
paste input "Modern society , plot no 16"
type input "Modern society , plot no 16"
select select
click input "text"
paste input "Rukmini apartment , Chatrapati nagar"
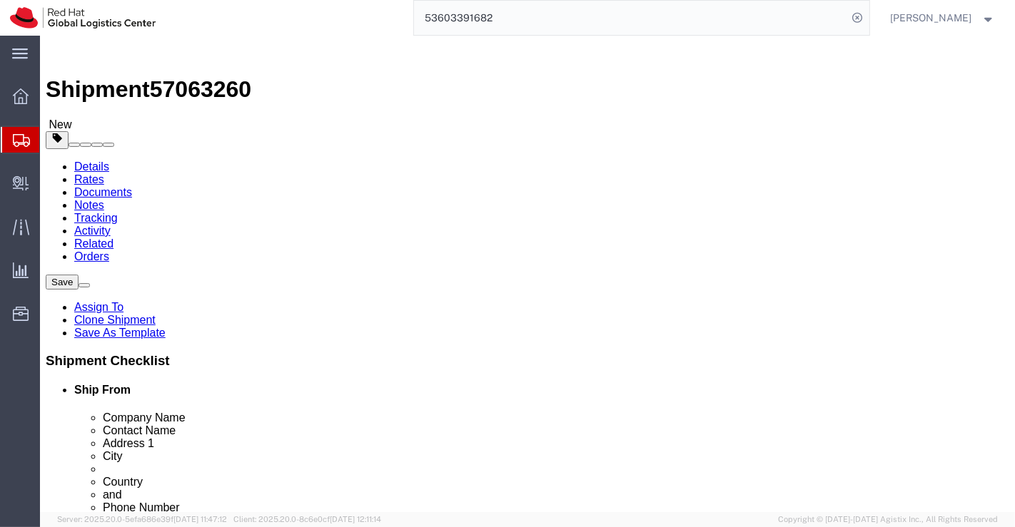
click div "Ship To Location Location My Profile Location RH - Amsterdam - MSO RH - Amsterd…"
click input "Rukmini apartment , Chatrapati nagar"
type input "Rukmini apartment ,Chatrapati nagar"
click input "text"
paste input "Nagpur"
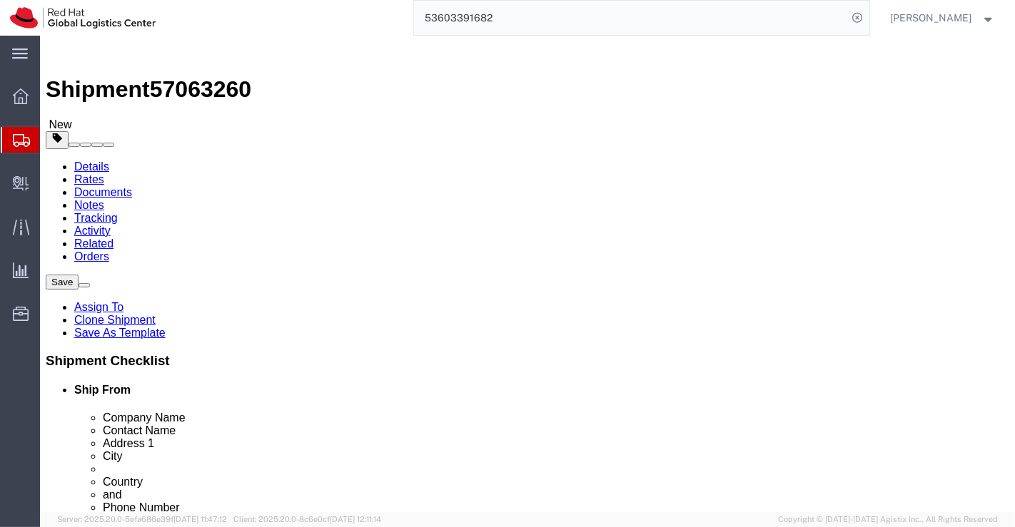
type input "Nagpur"
select select
click div "Ship From Location Location My Profile Location RH - Amsterdam - MSO RH - Amste…"
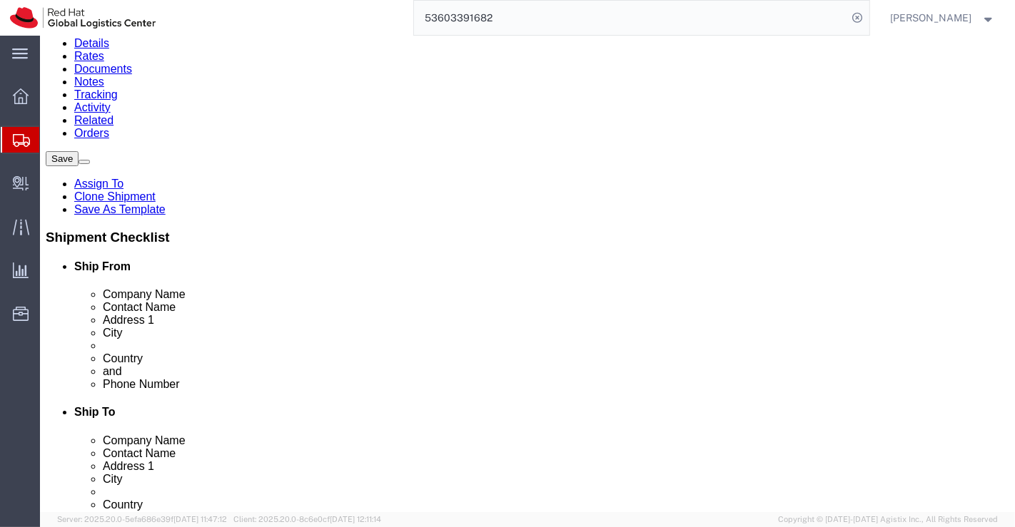
scroll to position [158, 0]
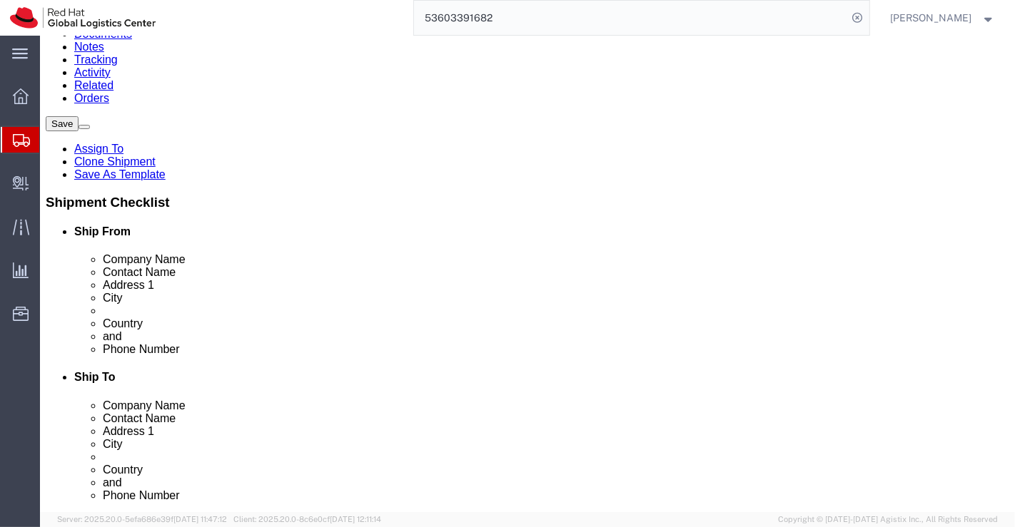
type input "Ma"
select select
select select "MH"
drag, startPoint x: 522, startPoint y: 308, endPoint x: 477, endPoint y: 308, distance: 44.9
click input "560037"
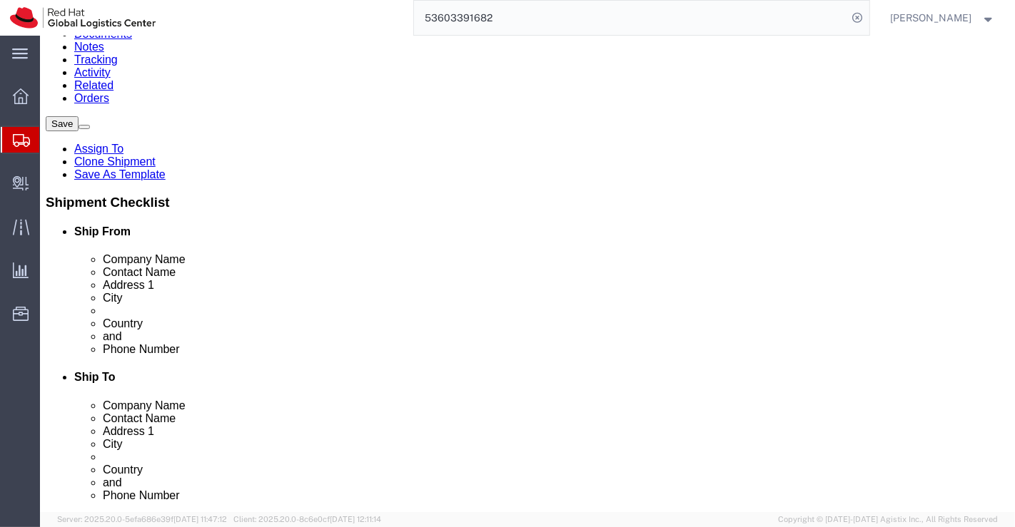
paste input "440015"
type input "440015"
select select
drag, startPoint x: 573, startPoint y: 335, endPoint x: 498, endPoint y: 336, distance: 74.9
click input "8610085031"
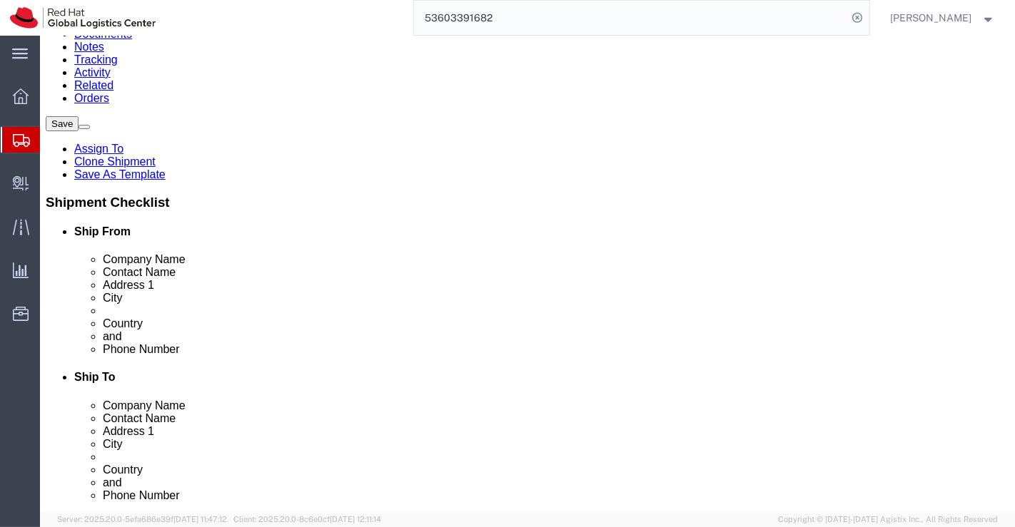
paste input "9403007468"
type input "9403007468"
drag, startPoint x: 608, startPoint y: 367, endPoint x: 481, endPoint y: 367, distance: 127.0
click input "sselvan@redhat.com"
checkbox input "false"
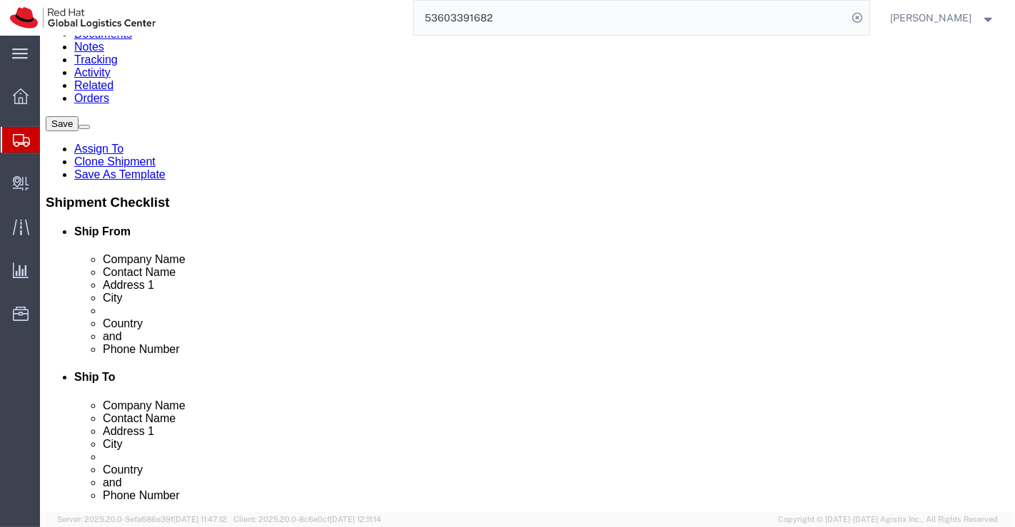
paste input "shkale@redhat.com"
type input "shkale@redhat.com"
checkbox input "true"
click div "Ship To Location Location My Profile Location RH - Amsterdam - MSO RH - Amsterd…"
click link "ADDITIONAL INFORMATION"
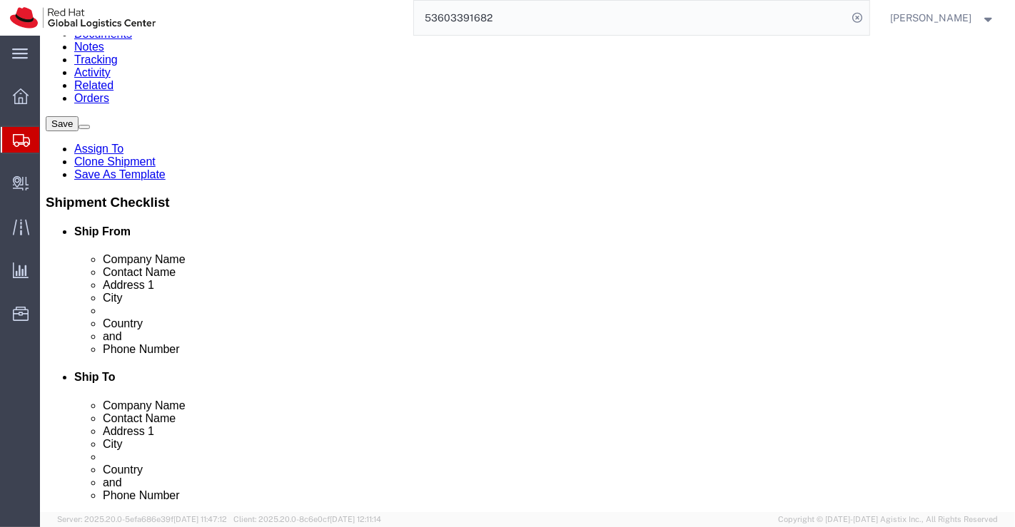
select select "HOME"
drag, startPoint x: 355, startPoint y: 438, endPoint x: 294, endPoint y: 301, distance: 149.8
click div "Ship To Location Location My Profile Location RH - Amsterdam - MSO RH - Amsterd…"
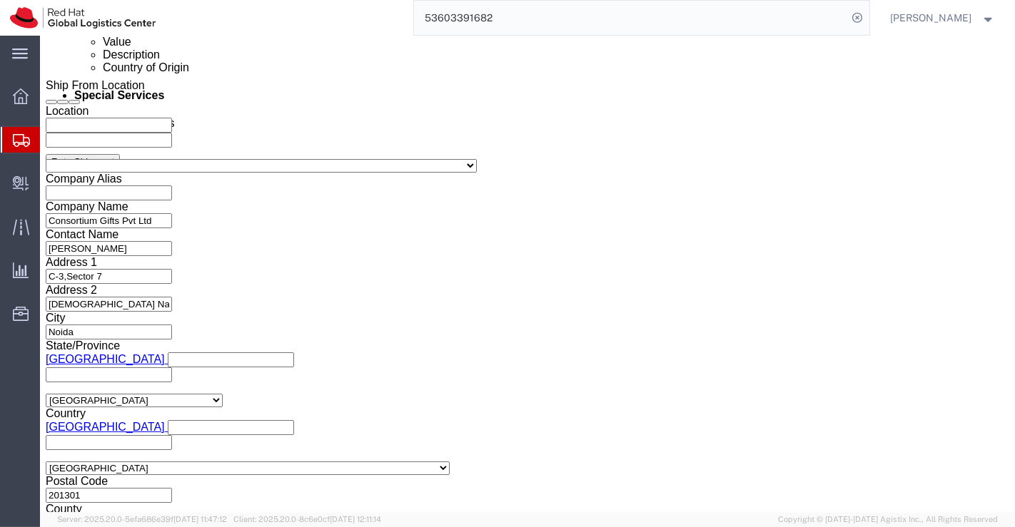
scroll to position [852, 0]
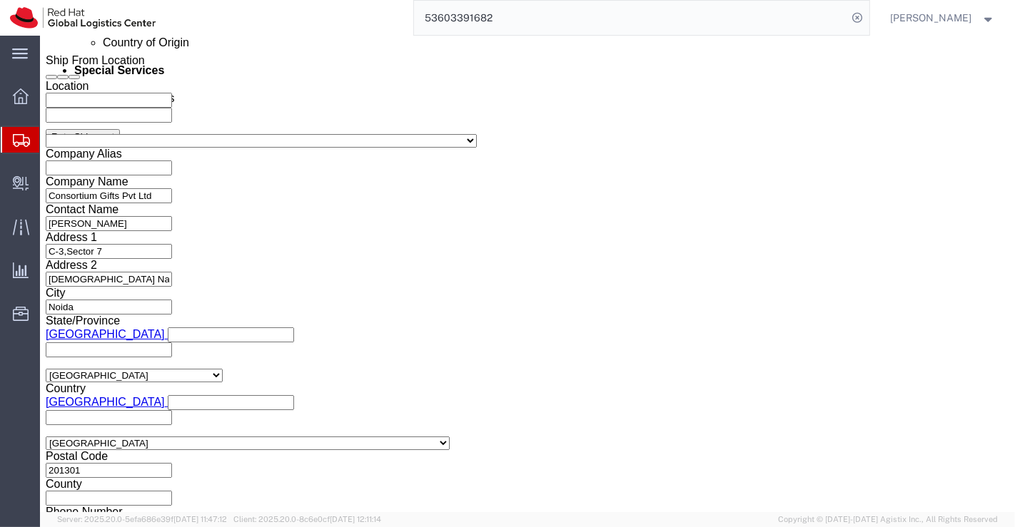
click icon "button"
click button "button"
click input "REDHAT-38845-1"
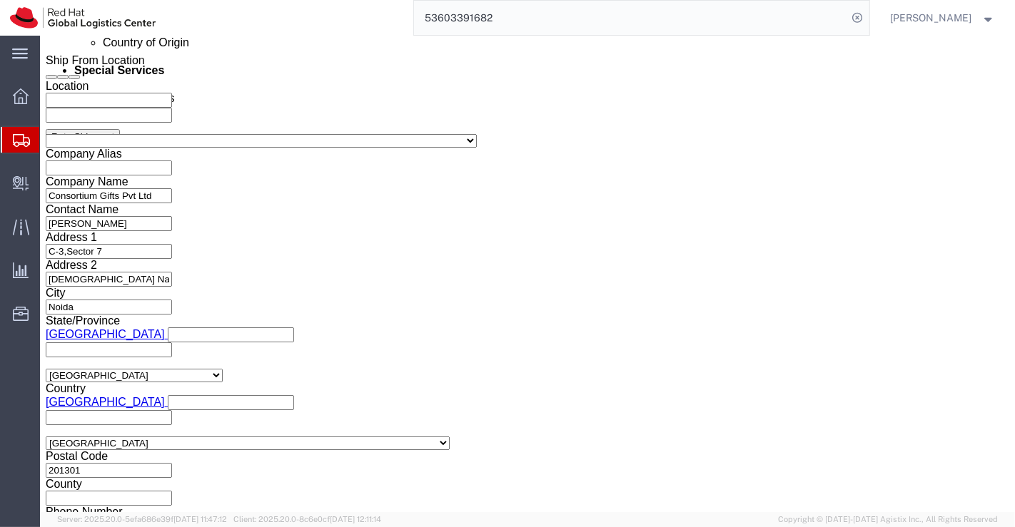
type input "4"
paste input "REDHAT-38937-1"
type input "REDHAT-38937-1"
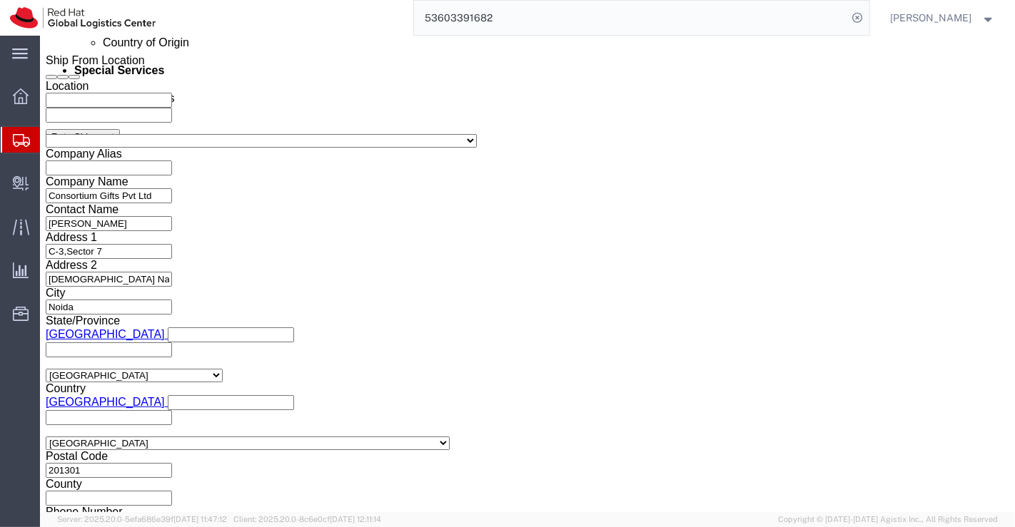
click div "Select Account Type Activity ID Airline Appointment Number ASN Batch Request # …"
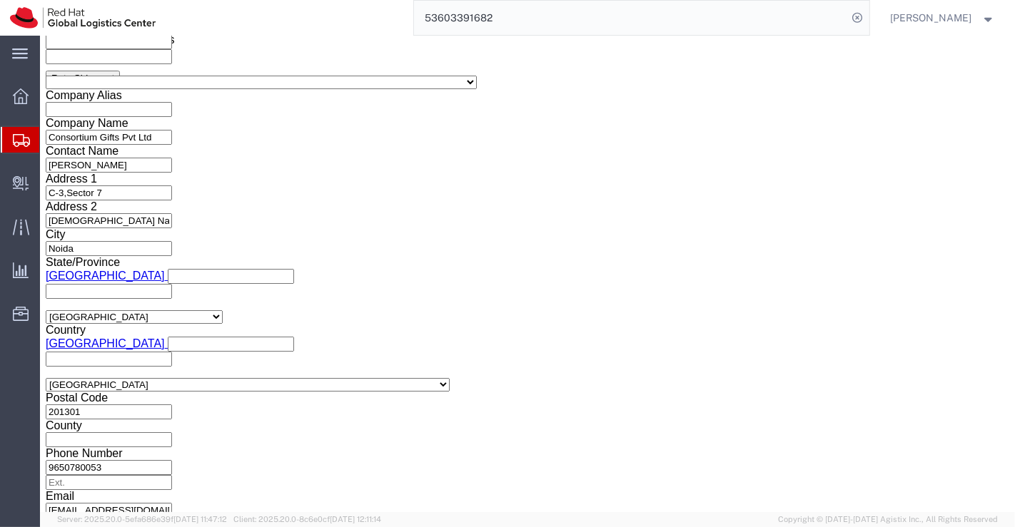
scroll to position [981, 0]
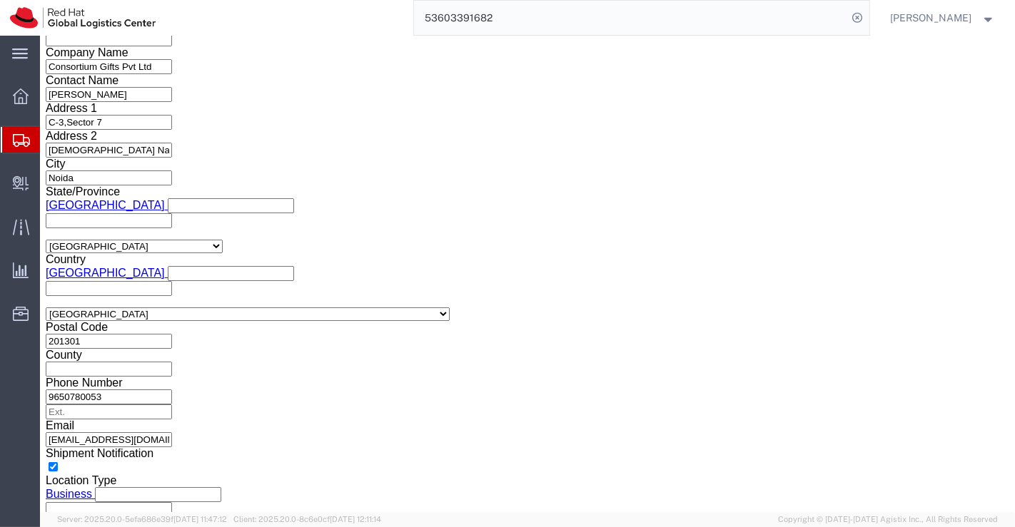
click icon
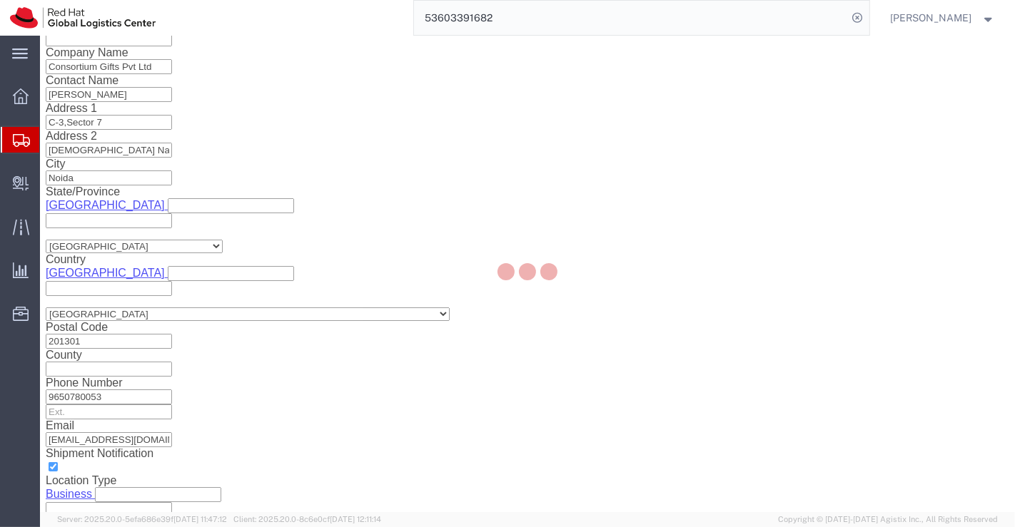
scroll to position [193, 0]
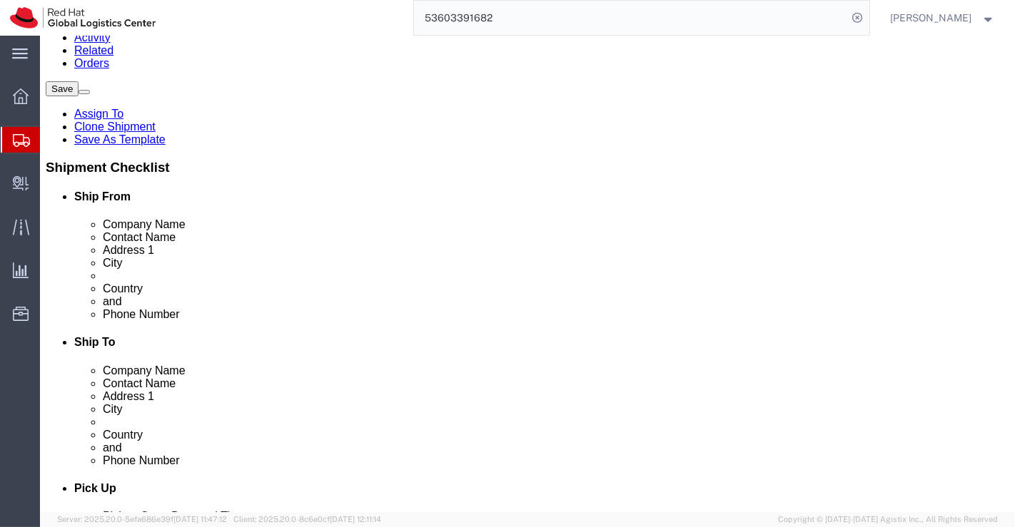
click link "Delete this content"
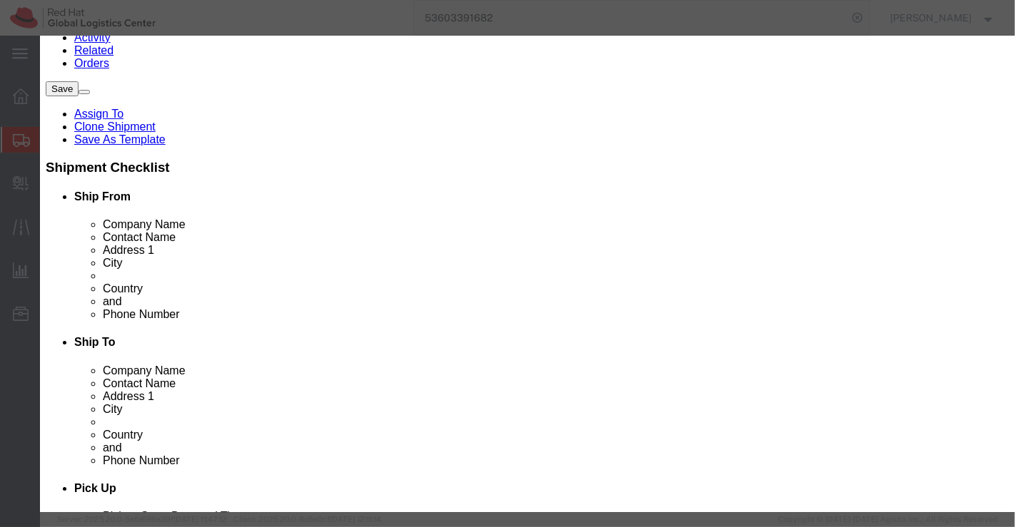
drag, startPoint x: 635, startPoint y: 135, endPoint x: 629, endPoint y: 129, distance: 8.6
click button "Yes"
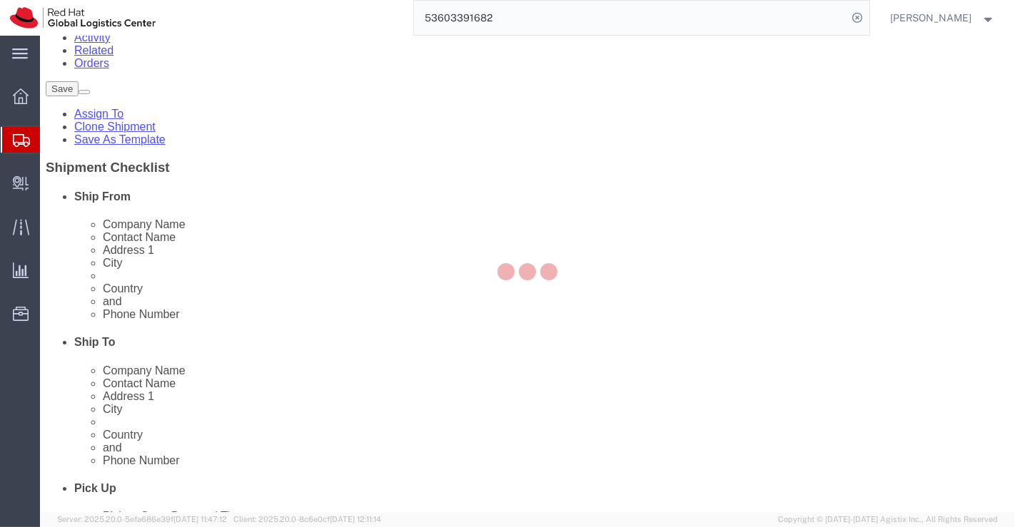
scroll to position [76, 0]
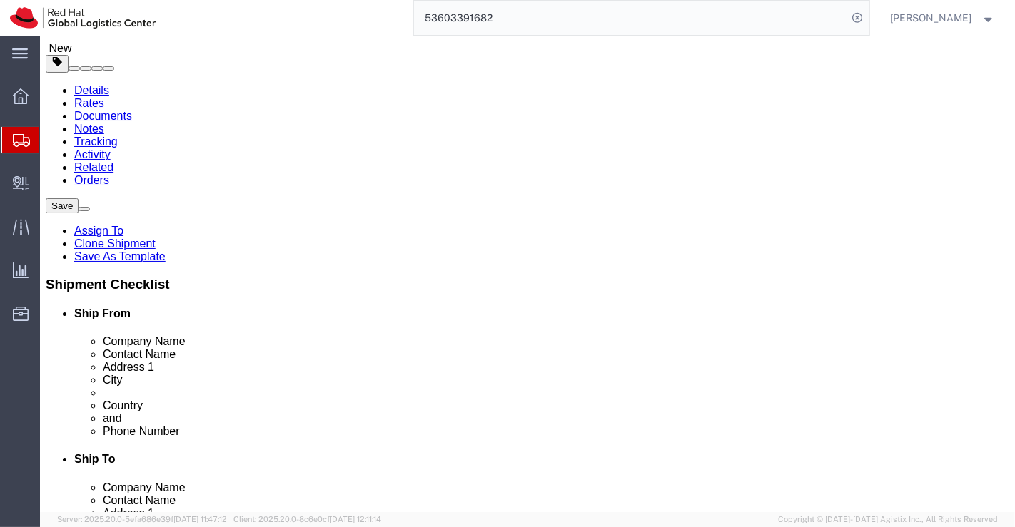
click input "47.00"
type input "46.00"
click input "37.00"
type input "36.00"
click input "10.00"
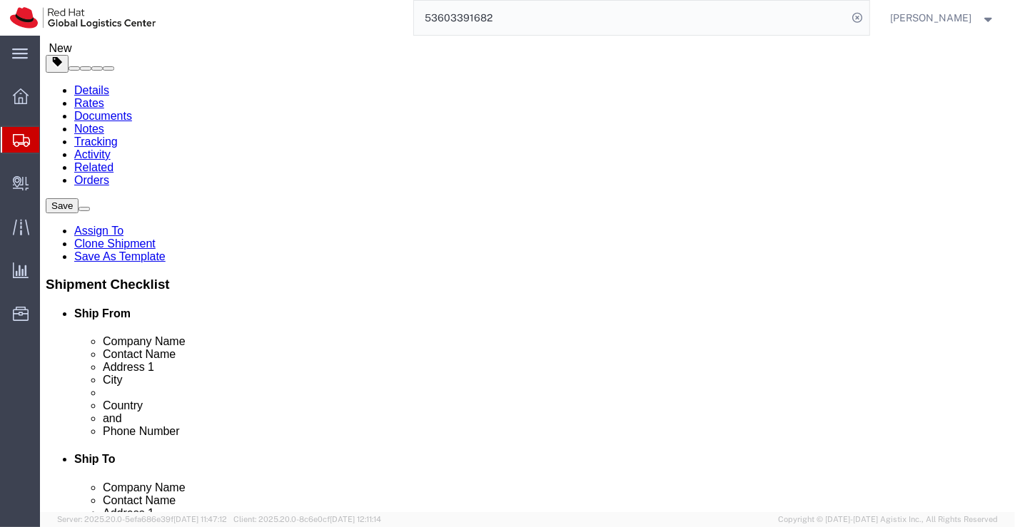
type input "11.00"
click input "1.40"
type input "1.50"
click div "1 x Your Packaging Package Type Select Case(s) Crate(s) Envelope Large Box Medi…"
click dd "1300.00 INR"
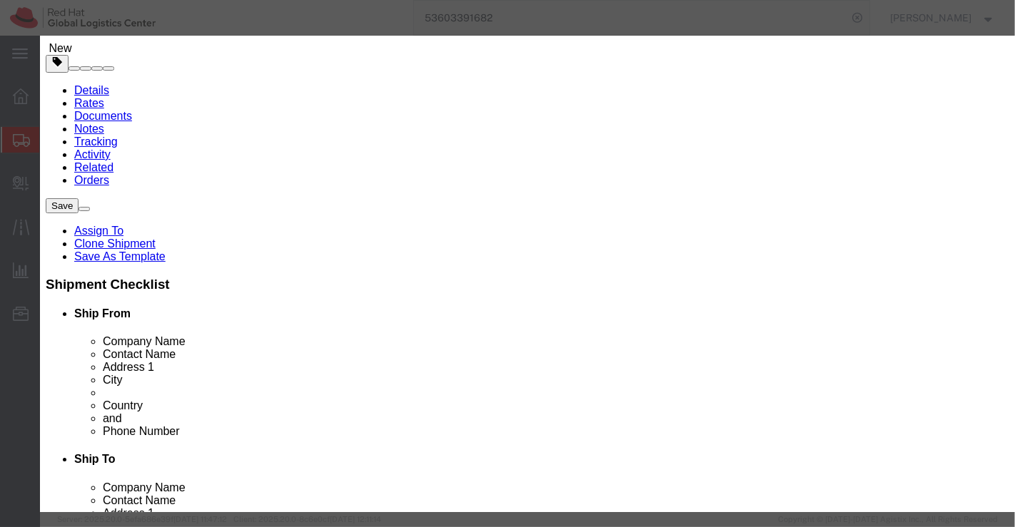
drag, startPoint x: 310, startPoint y: 261, endPoint x: 223, endPoint y: 260, distance: 87.8
click div "Red0015"
click button "Save & Close"
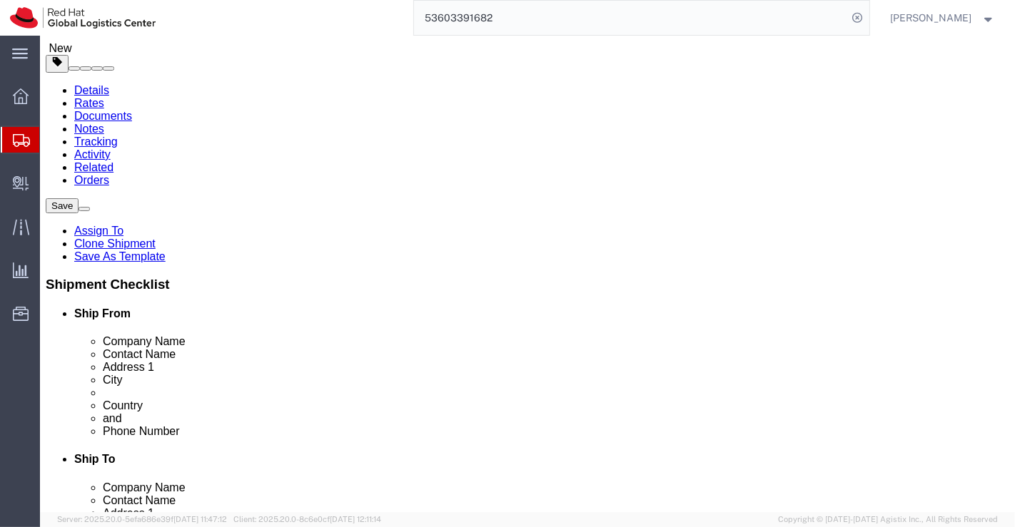
click icon
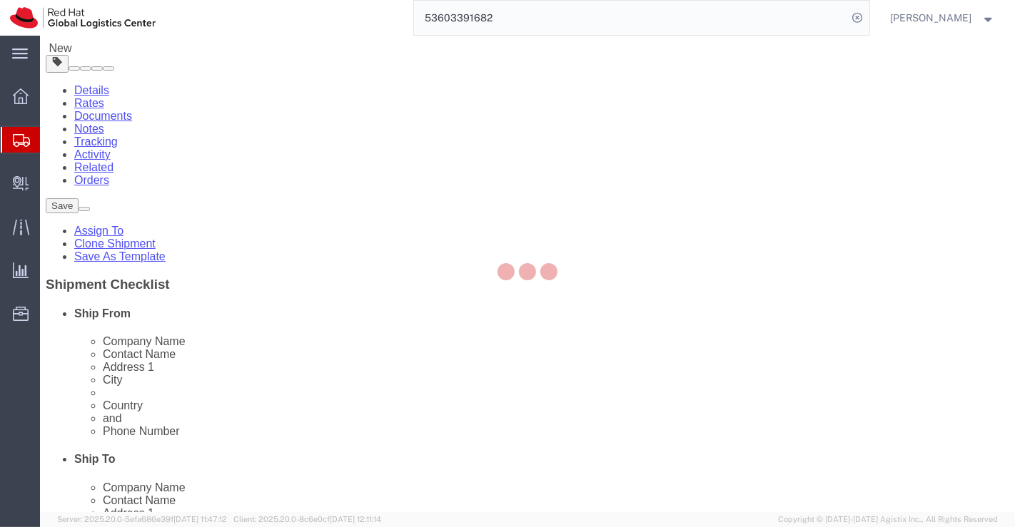
select select "COSTCENTER"
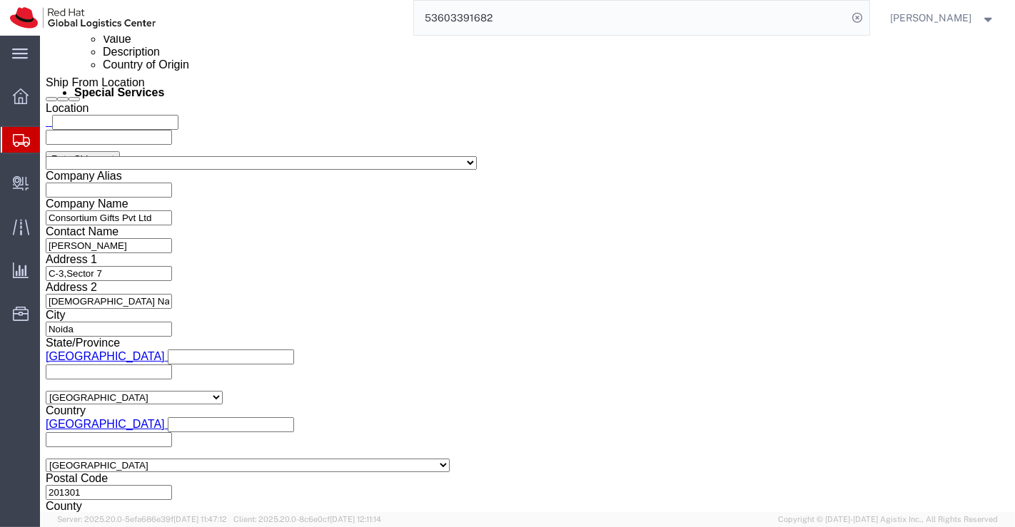
scroll to position [876, 0]
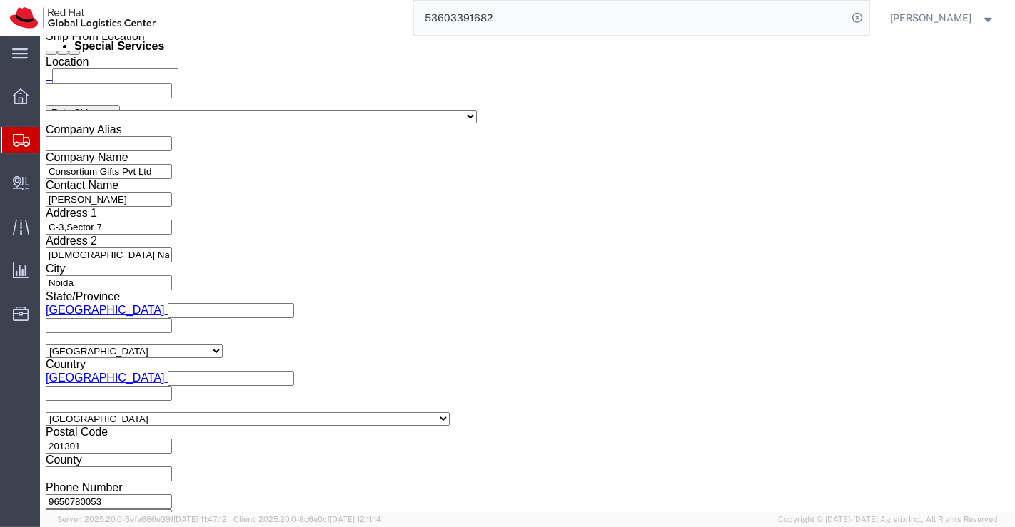
click button "Rate Shipment"
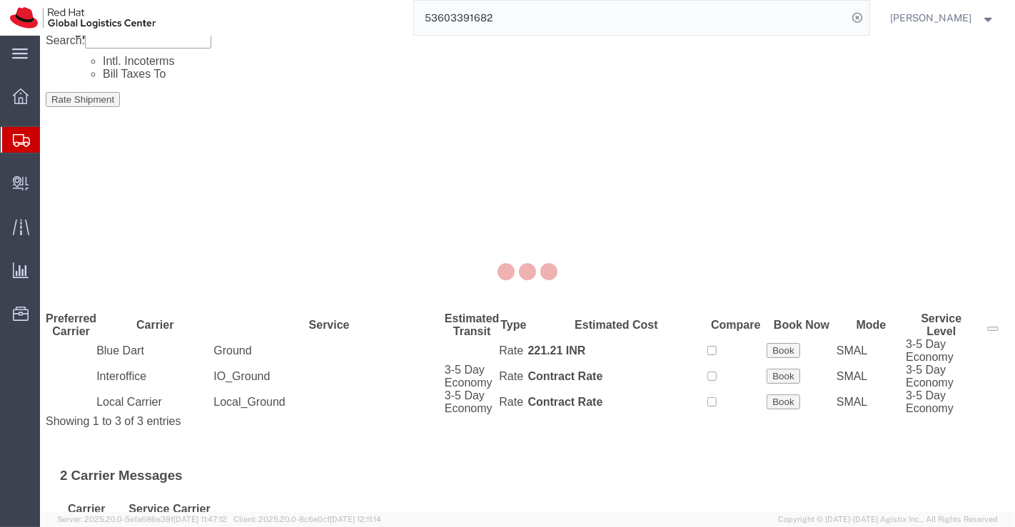
scroll to position [0, 0]
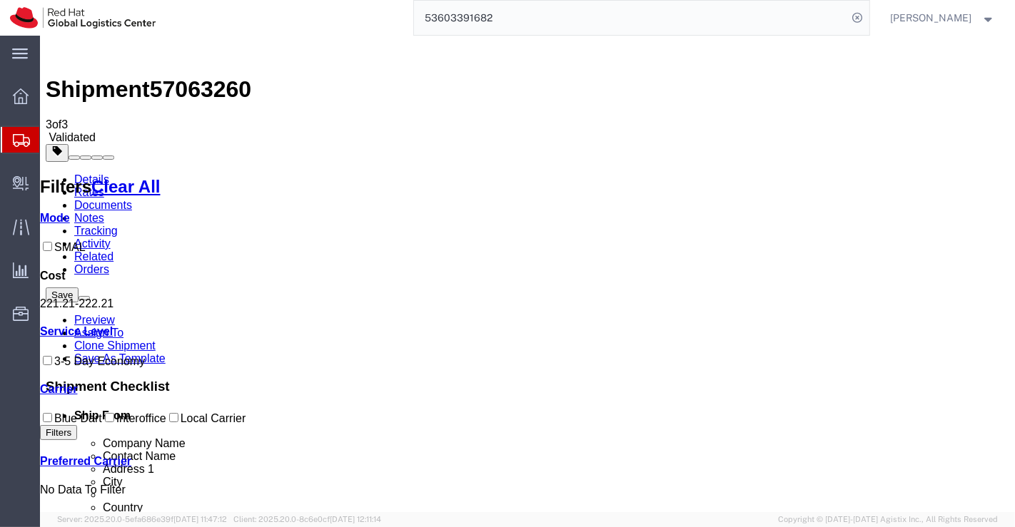
click at [82, 173] on link "Details" at bounding box center [90, 179] width 35 height 12
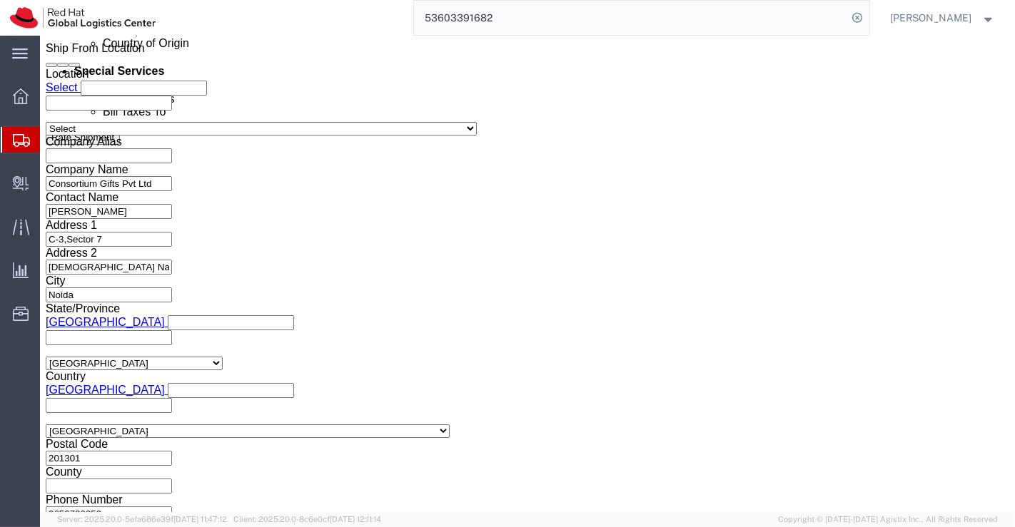
scroll to position [899, 0]
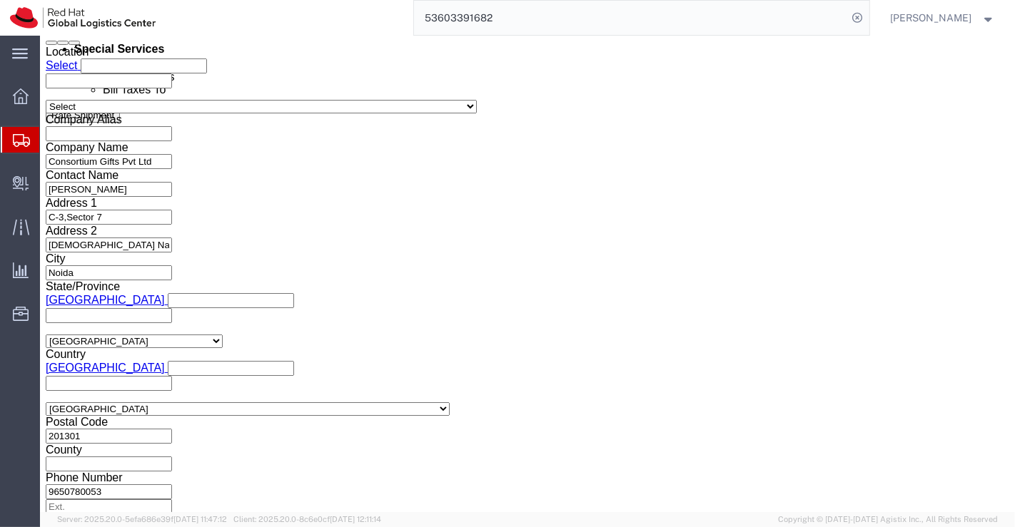
click select "Select Air Less than Truckload Multi-Leg Ocean Freight Rail Small Parcel Truckl…"
select select
click select "Select Air Less than Truckload Multi-Leg Ocean Freight Rail Small Parcel Truckl…"
click icon
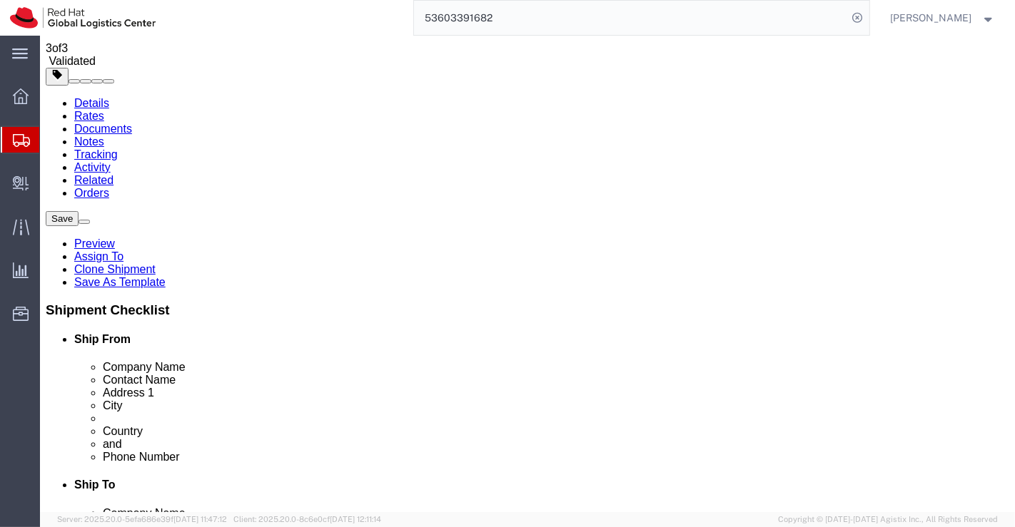
click icon
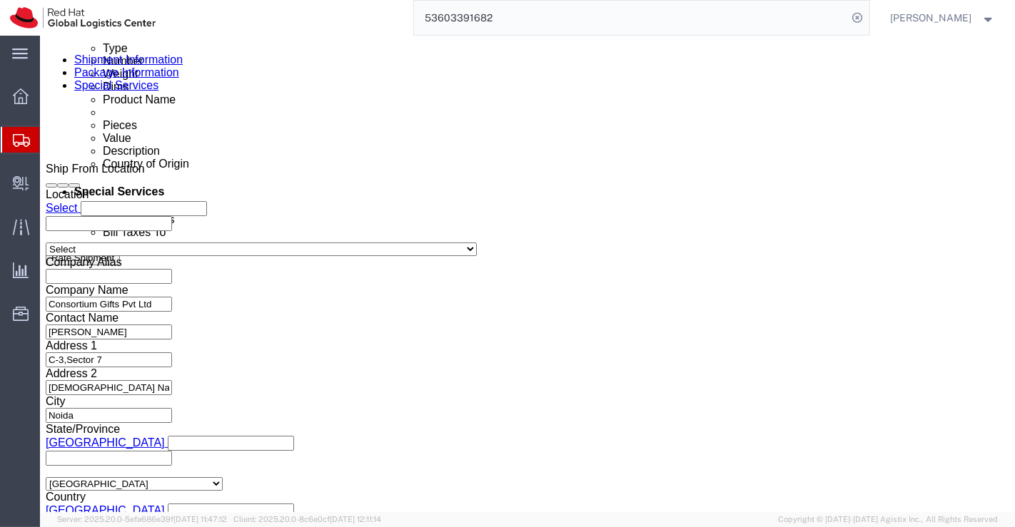
scroll to position [876, 0]
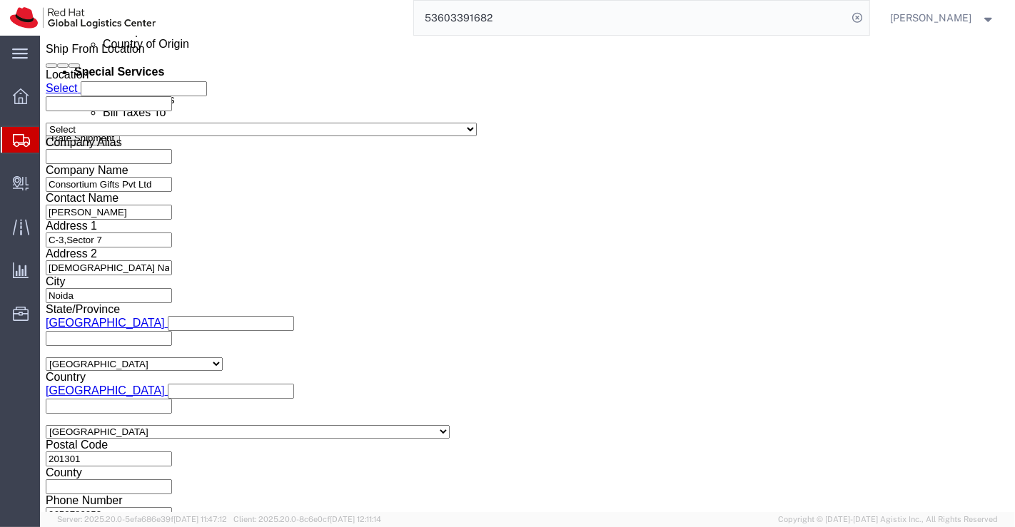
click button "Rate Shipment"
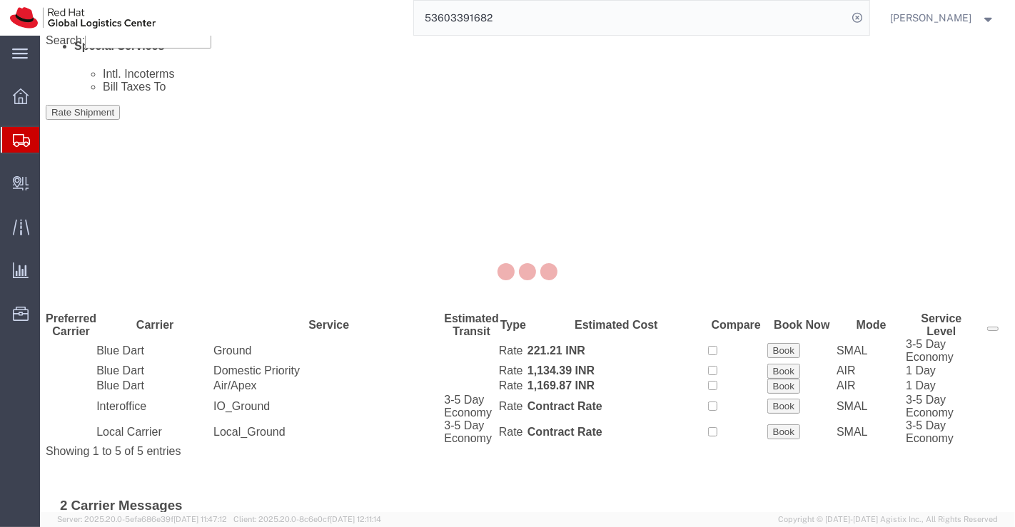
scroll to position [0, 0]
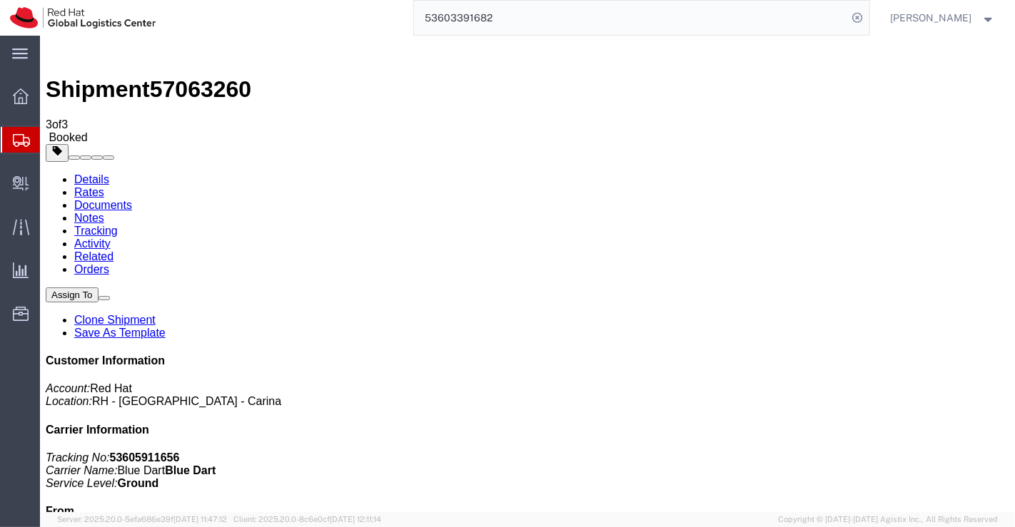
click at [85, 173] on link "Details" at bounding box center [90, 179] width 35 height 12
click link "Schedule pickup request"
click link "Documents"
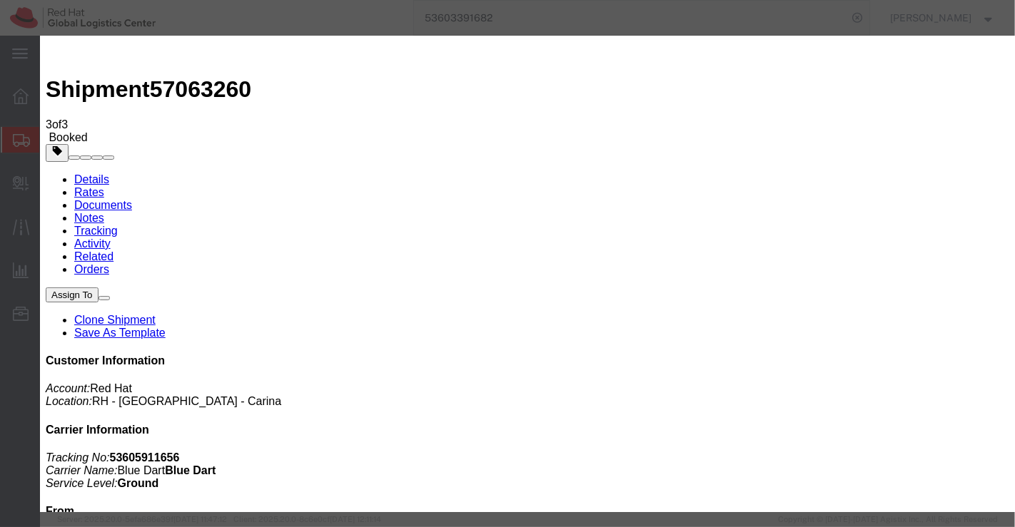
paste input "[EMAIL_ADDRESS][DOMAIN_NAME]"
type input "[EMAIL_ADDRESS][DOMAIN_NAME]"
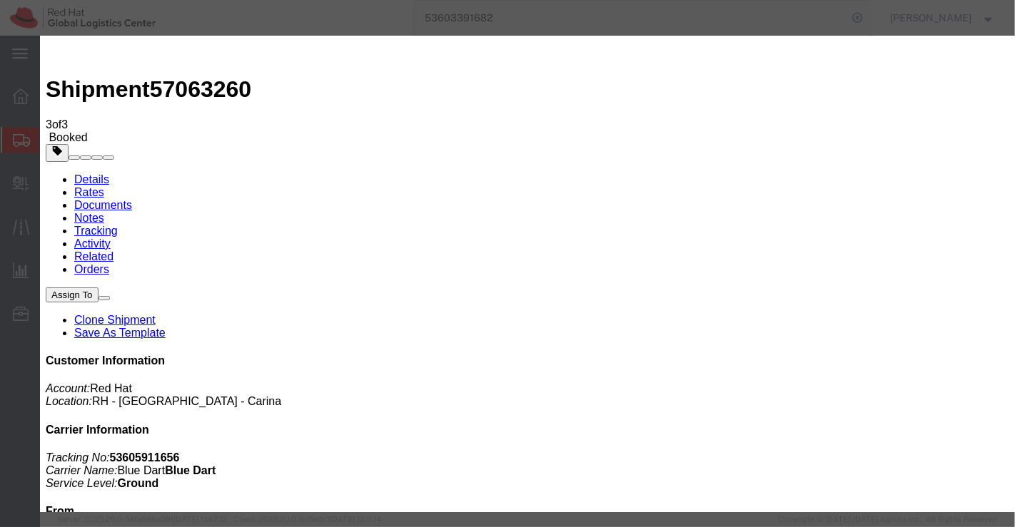
type textarea "Please find the shipping label."
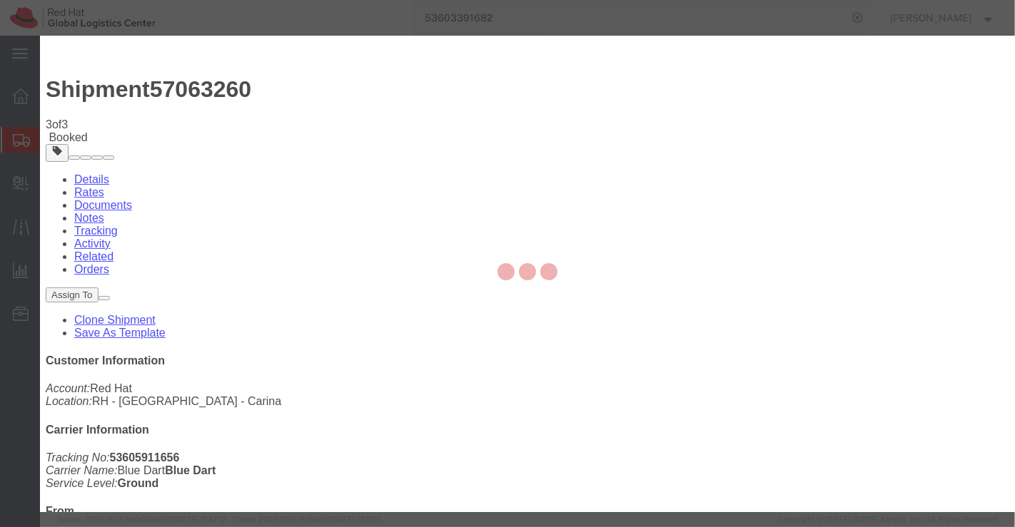
checkbox input "false"
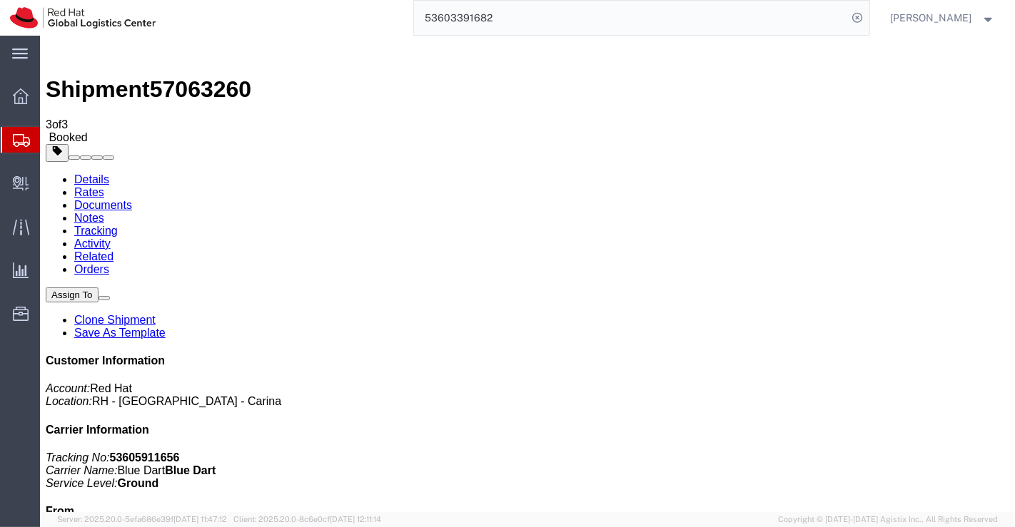
click at [77, 173] on link "Details" at bounding box center [90, 179] width 35 height 12
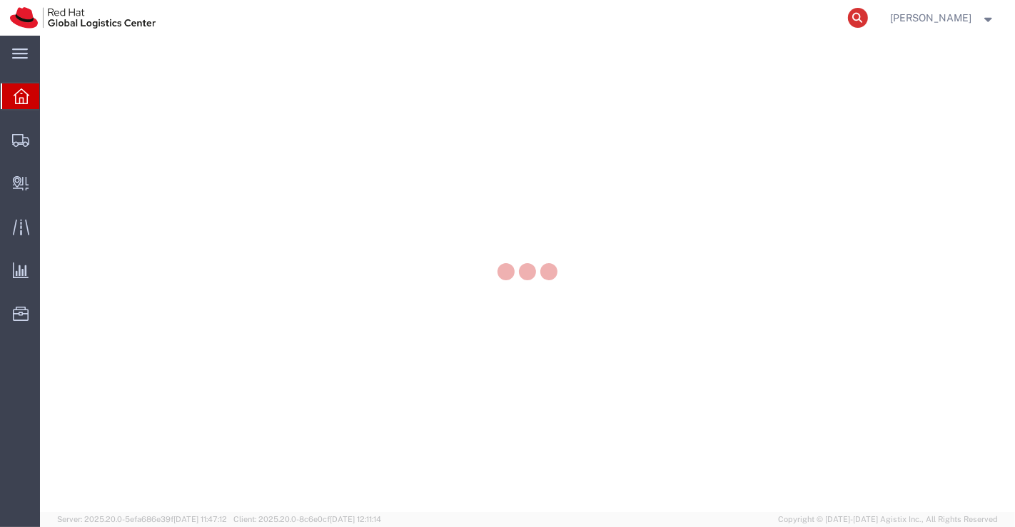
click at [854, 19] on icon at bounding box center [858, 18] width 20 height 20
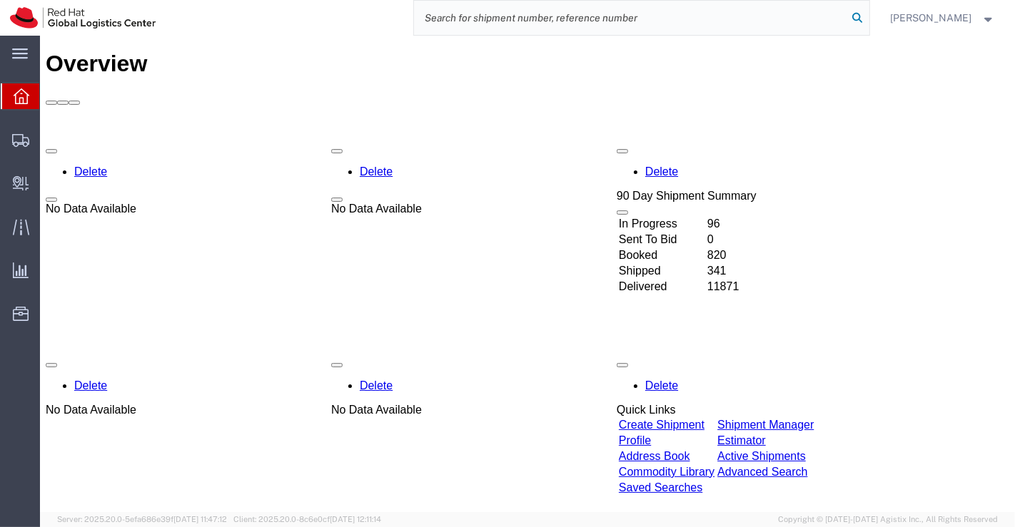
paste input "20900866895"
type input "20900866895"
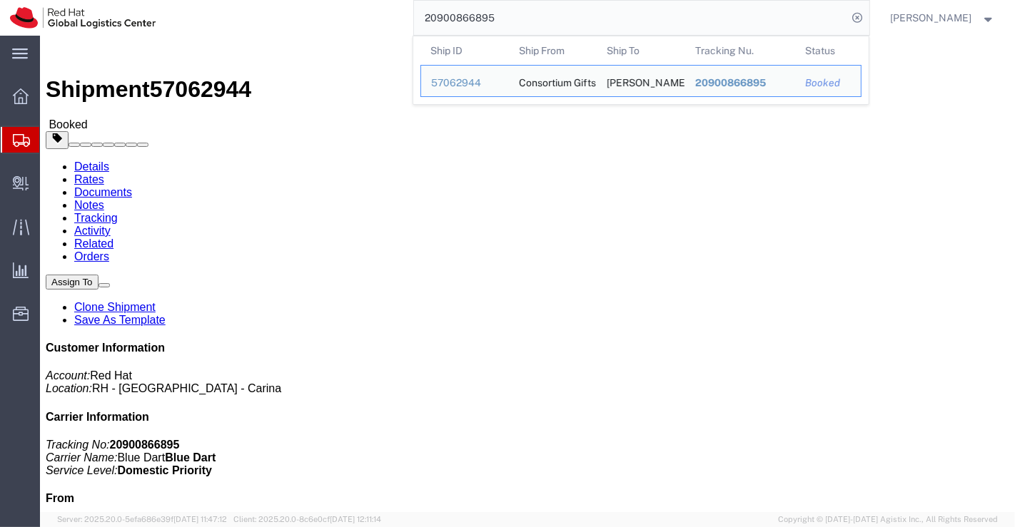
click div "Leg 1 - Air"
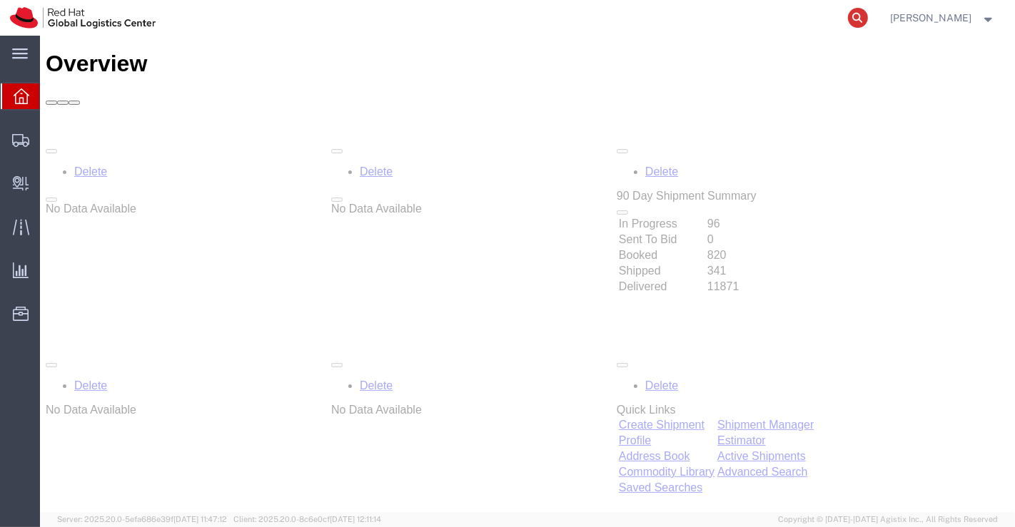
click at [860, 16] on icon at bounding box center [858, 18] width 20 height 20
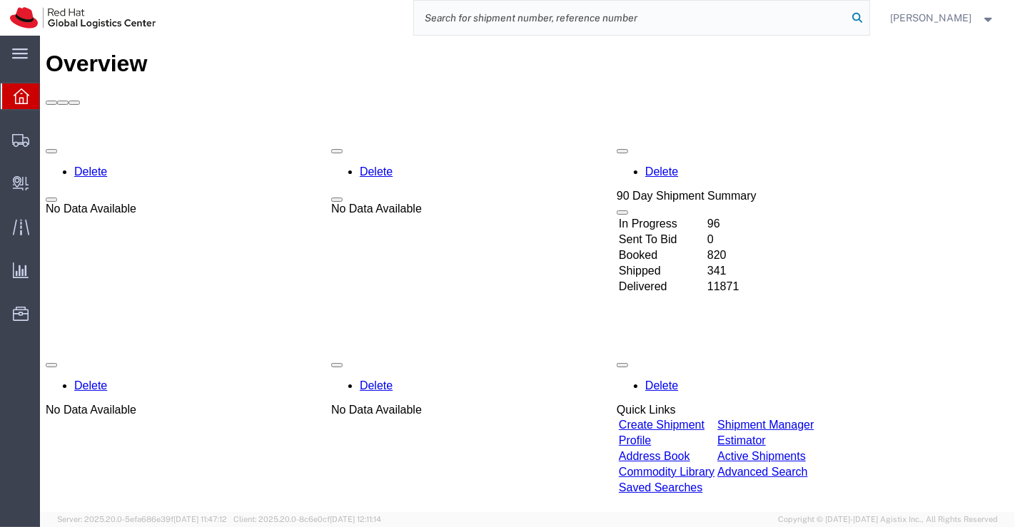
paste input ":394025434873"
click at [430, 14] on input ":394025434873" at bounding box center [631, 18] width 434 height 34
type input "394025434873"
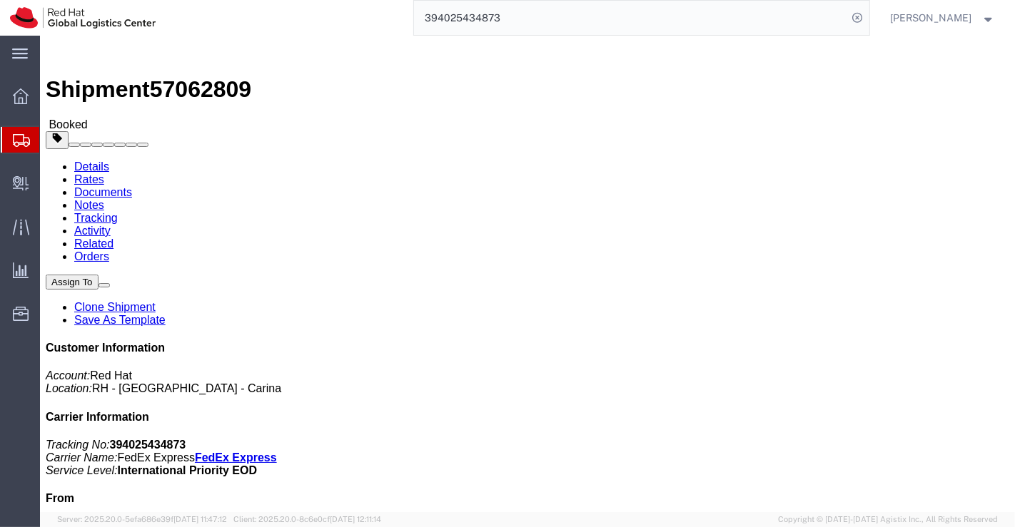
drag, startPoint x: 146, startPoint y: 55, endPoint x: 527, endPoint y: 500, distance: 586.0
click link "Documents"
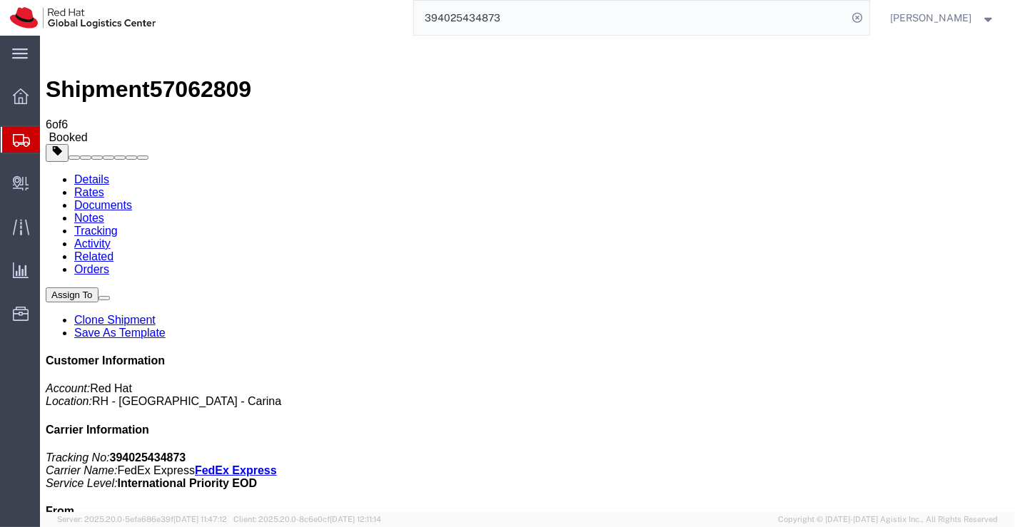
drag, startPoint x: 84, startPoint y: 84, endPoint x: 276, endPoint y: 362, distance: 337.4
click at [84, 173] on link "Details" at bounding box center [90, 179] width 35 height 12
drag, startPoint x: 907, startPoint y: 76, endPoint x: 816, endPoint y: 8, distance: 113.2
click link "Clone Shipment"
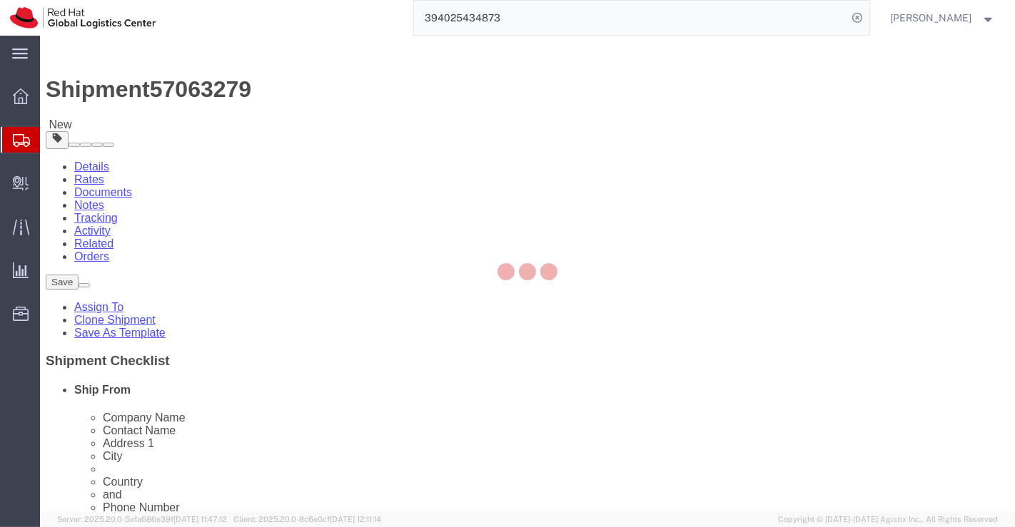
select select "37925"
select select "69331"
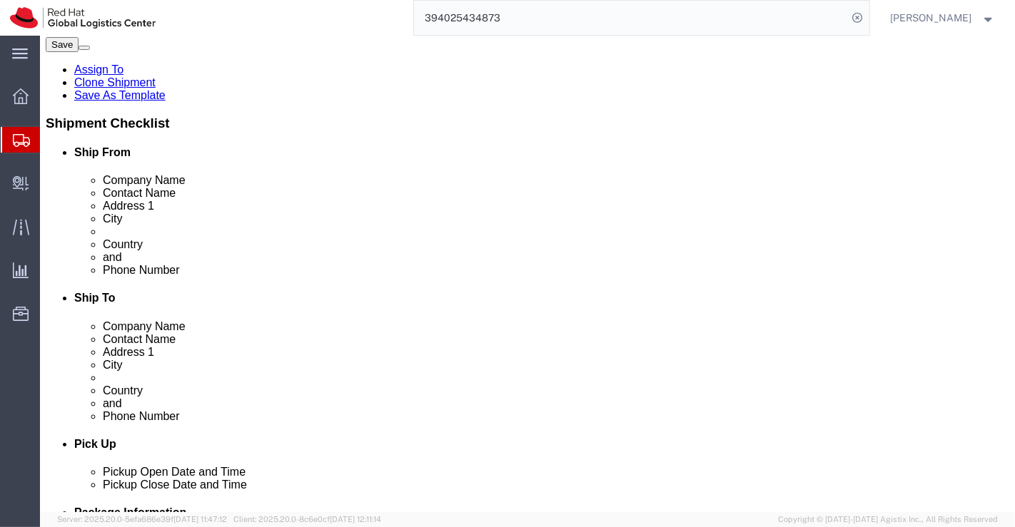
scroll to position [317, 0]
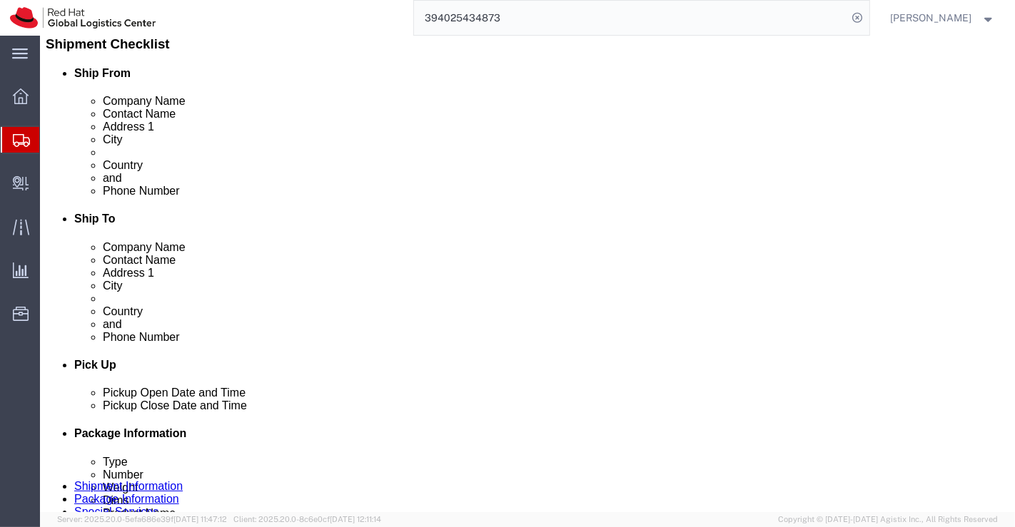
click div "[DATE] 6:00 PM"
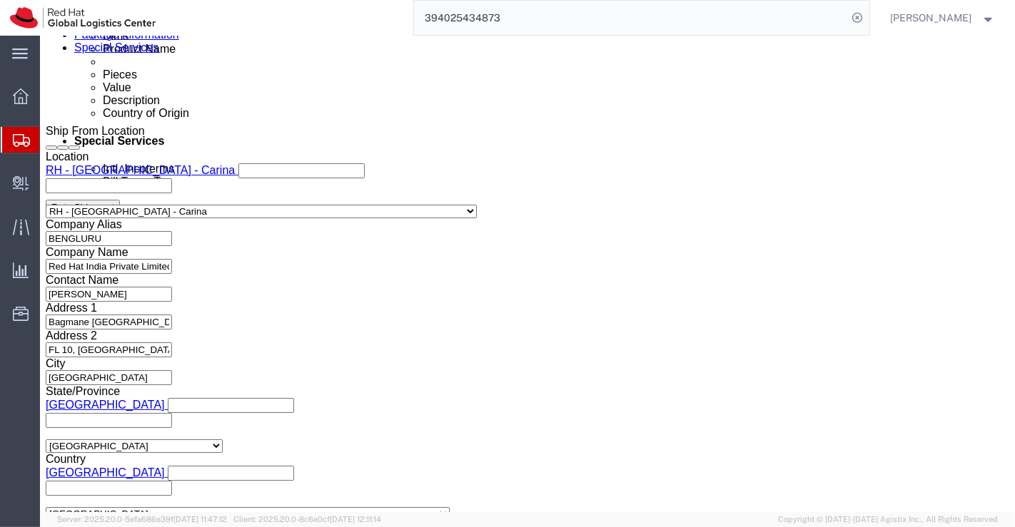
click button "Apply"
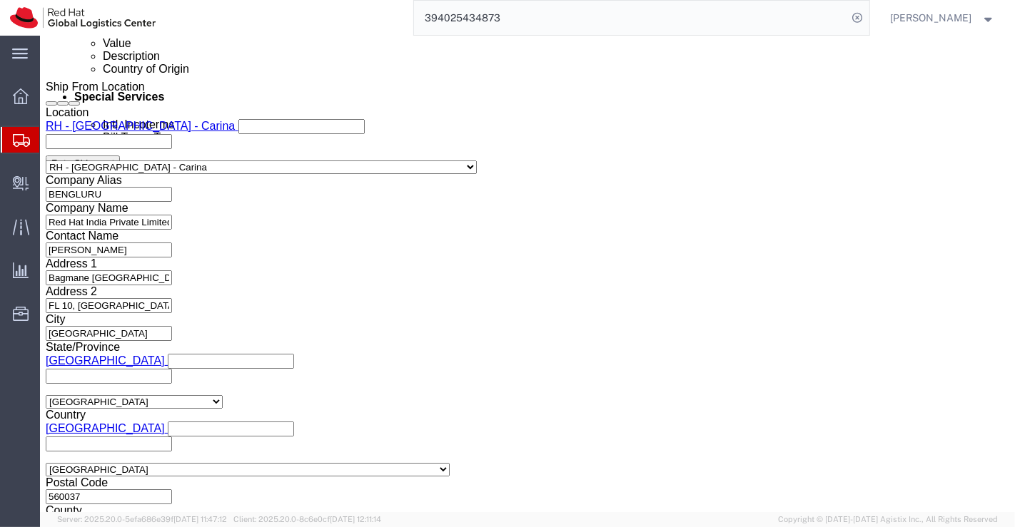
scroll to position [899, 0]
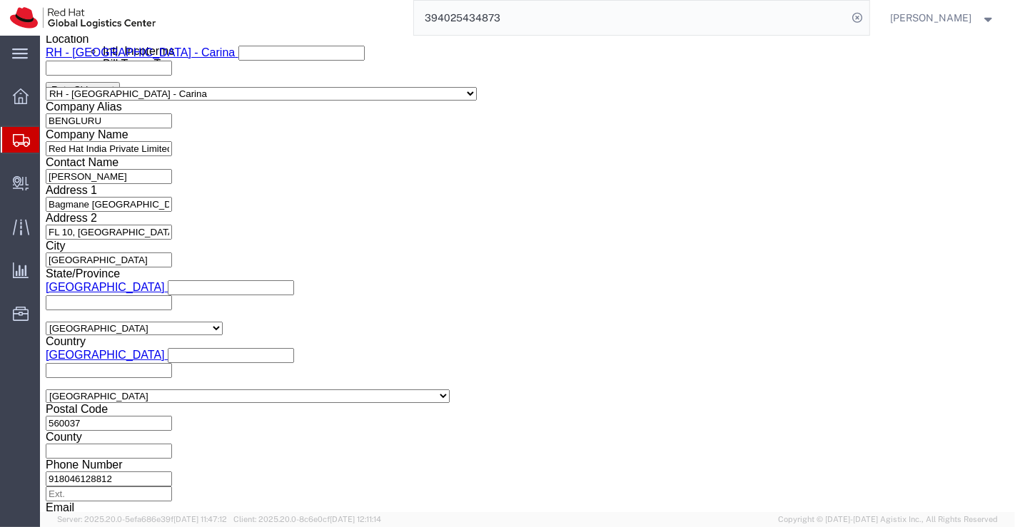
click icon
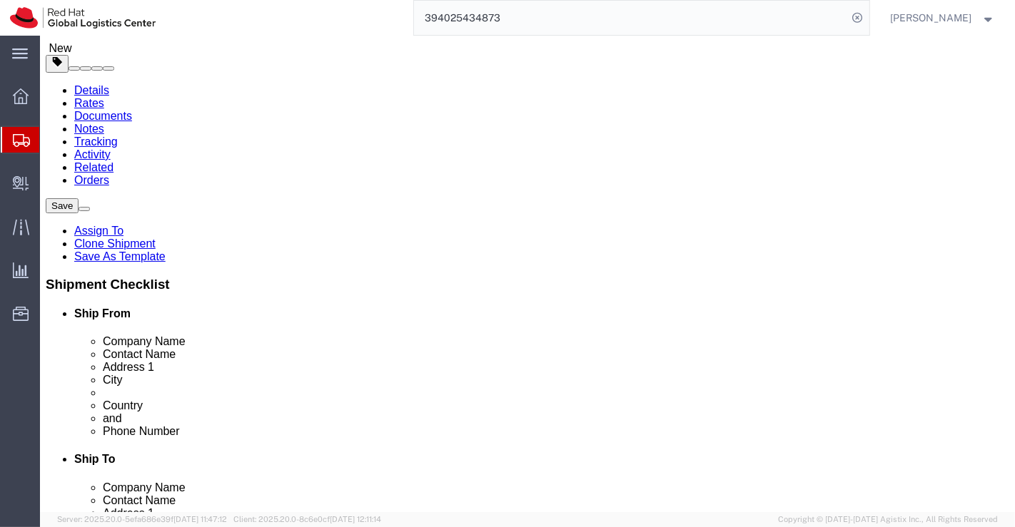
click input "5.50"
type input "5"
type input "4.850"
click dd "250.00 USD"
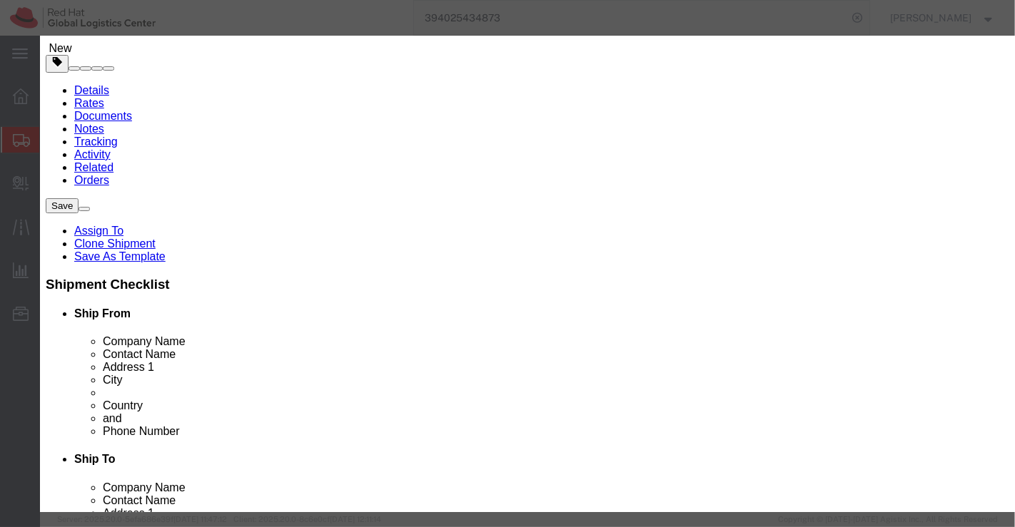
click input "10.00"
type input "8.00"
type input "200"
click div "Commodity library Product Name Award Pieces 8.00 Select Bag Barrels 100Board Fe…"
click button "Save & Close"
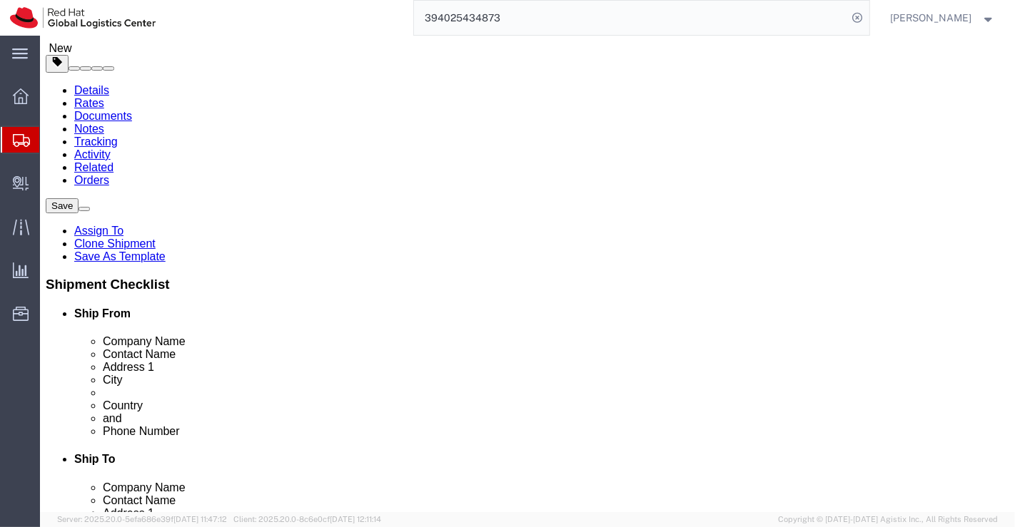
click icon
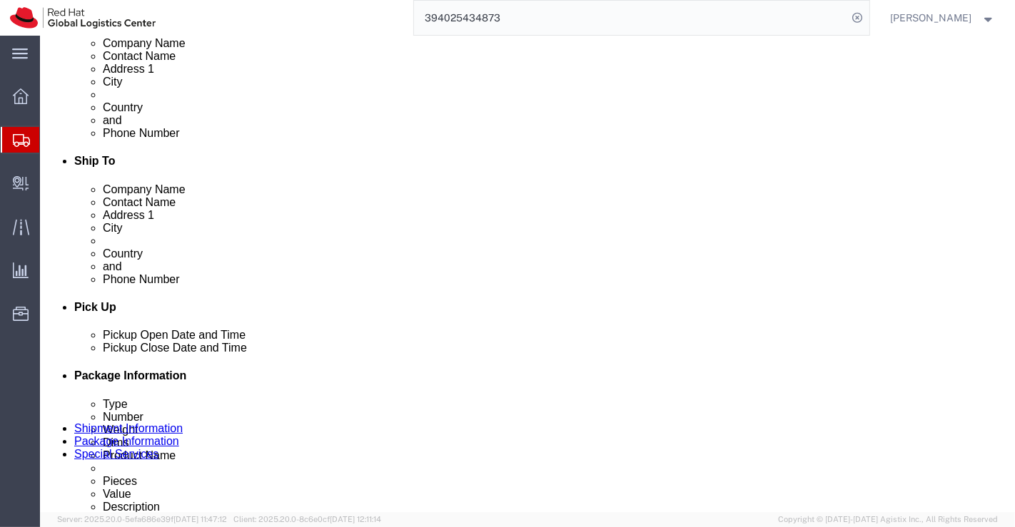
scroll to position [396, 0]
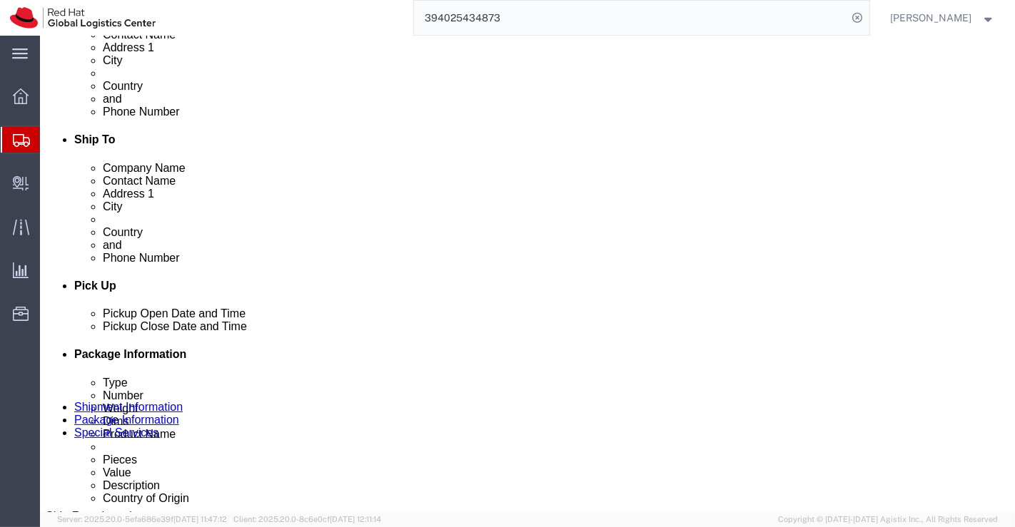
click textarea "Shipment II - Red Hat Service Awards"
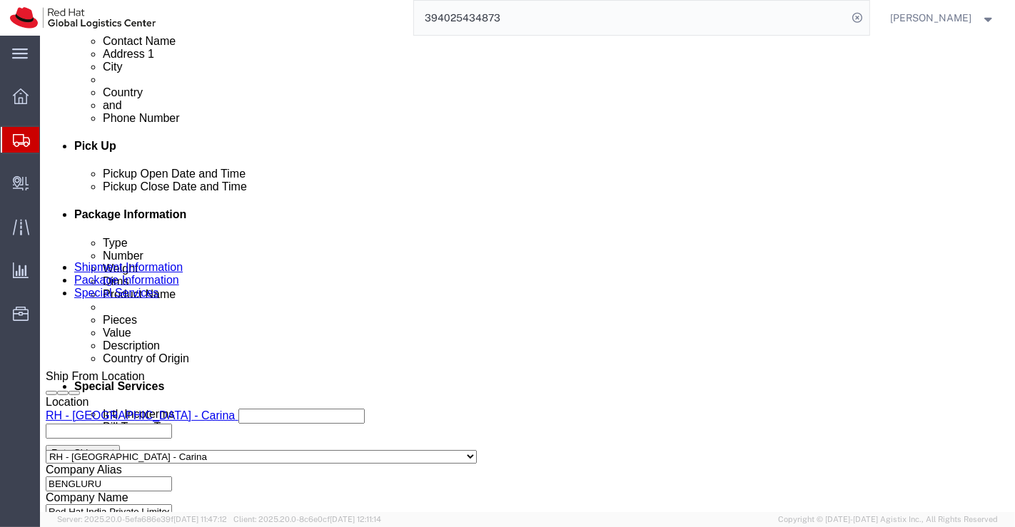
scroll to position [634, 0]
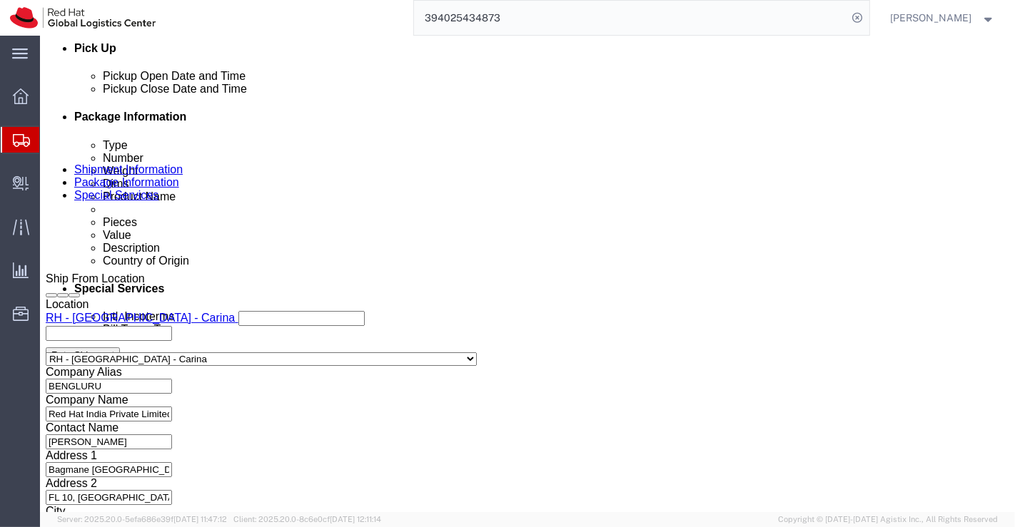
type textarea "Shipment III - Red Hat Service Awards"
click div "Manage special services Handling Options Documents Options Hold at Location Ret…"
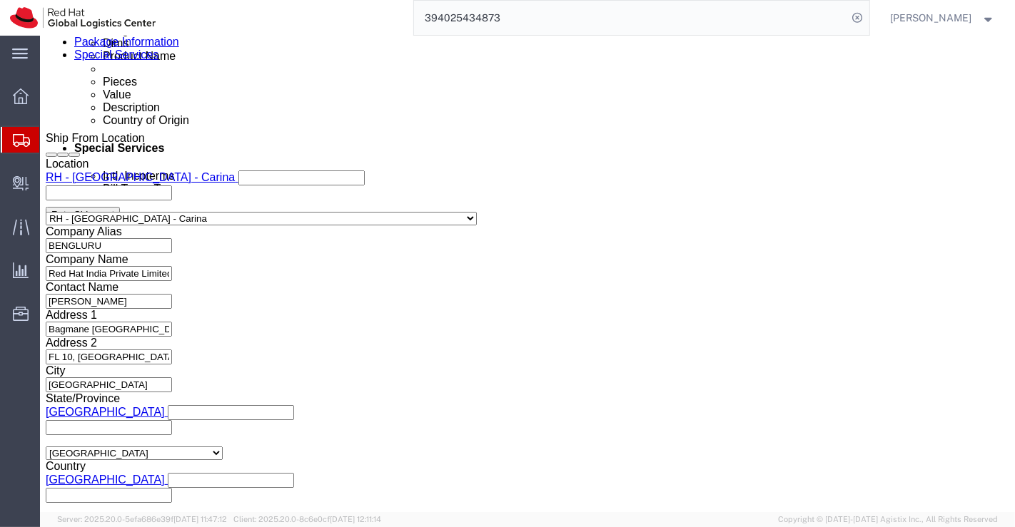
scroll to position [860, 0]
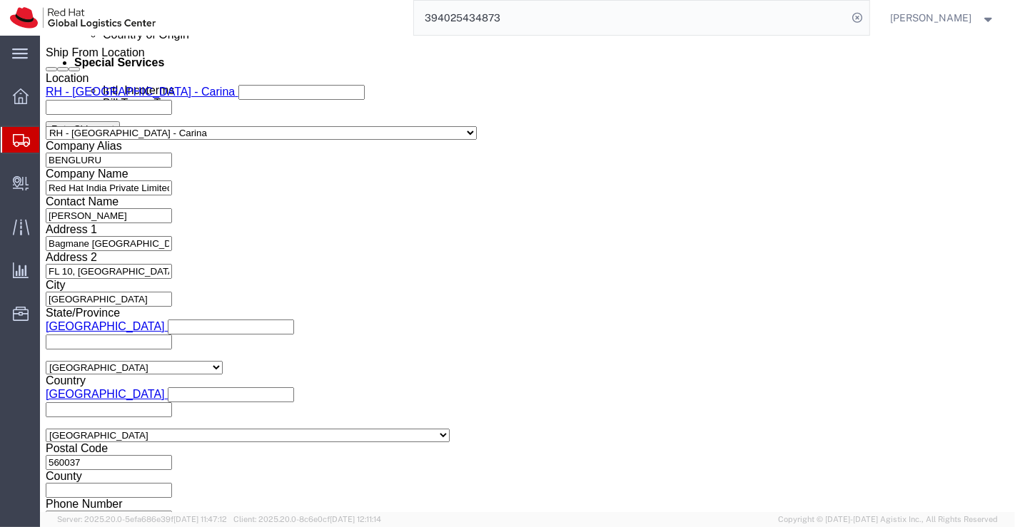
click button "Rate Shipment"
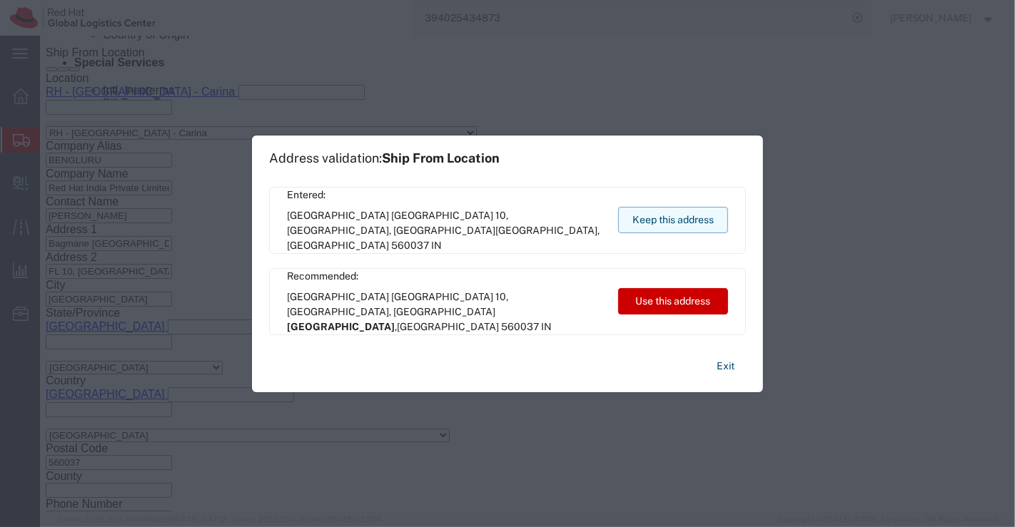
click at [683, 222] on button "Keep this address" at bounding box center [673, 220] width 110 height 26
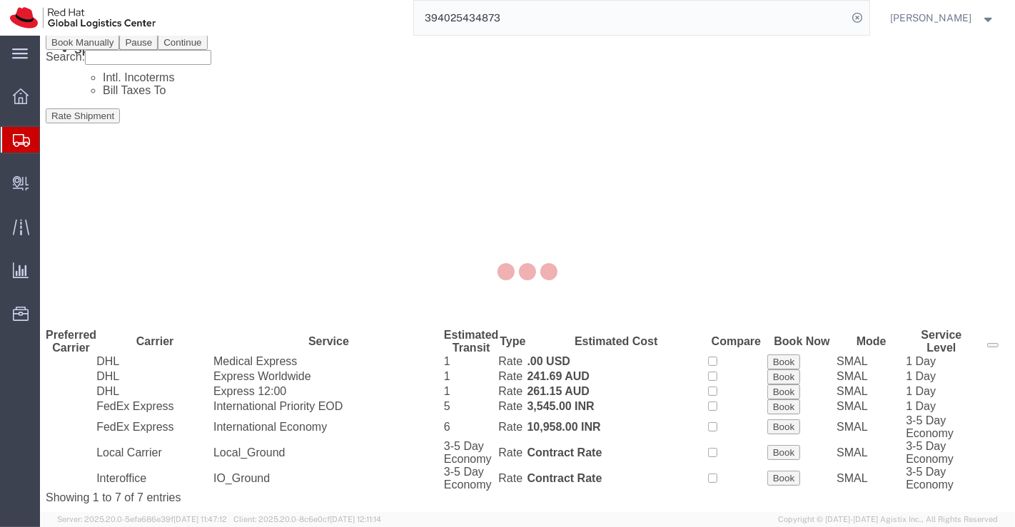
scroll to position [0, 0]
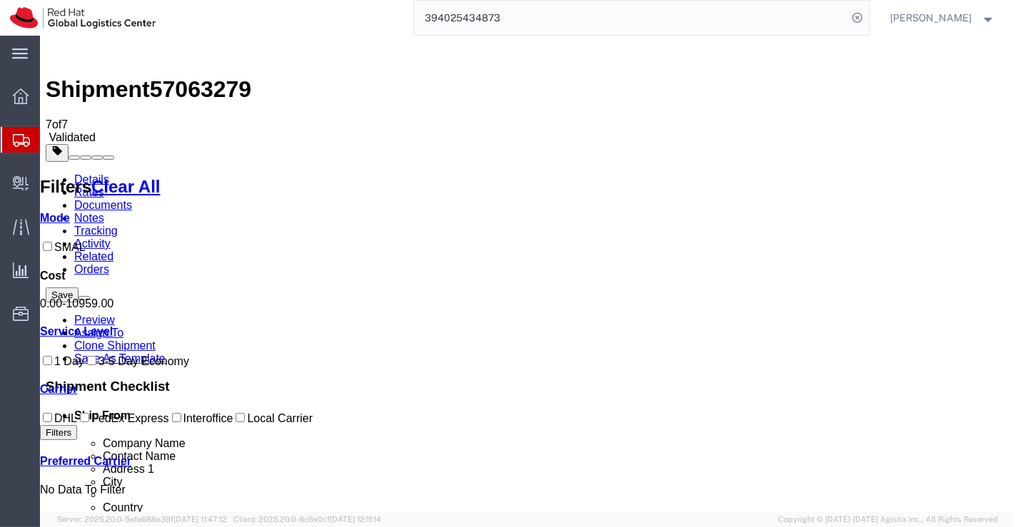
click at [78, 173] on link "Details" at bounding box center [90, 179] width 35 height 12
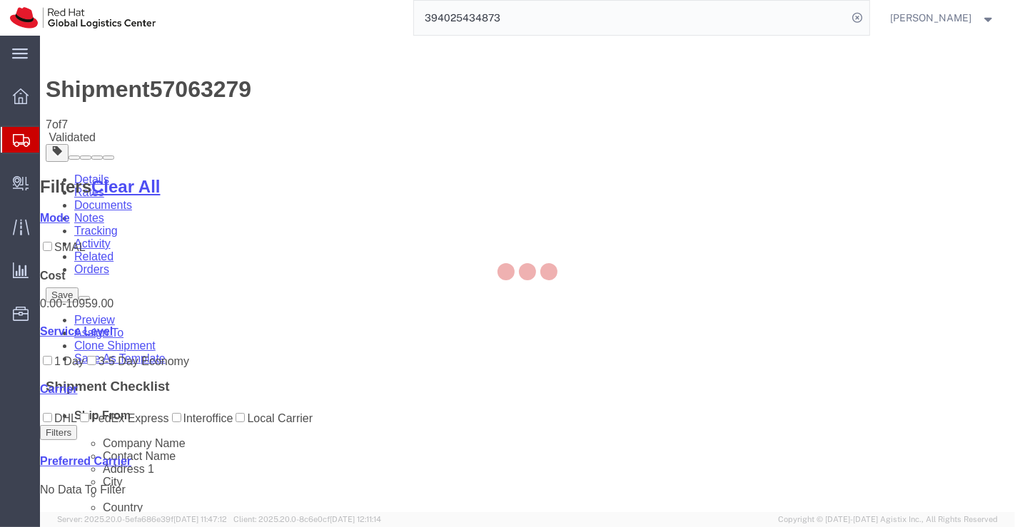
select select "37925"
select select "69331"
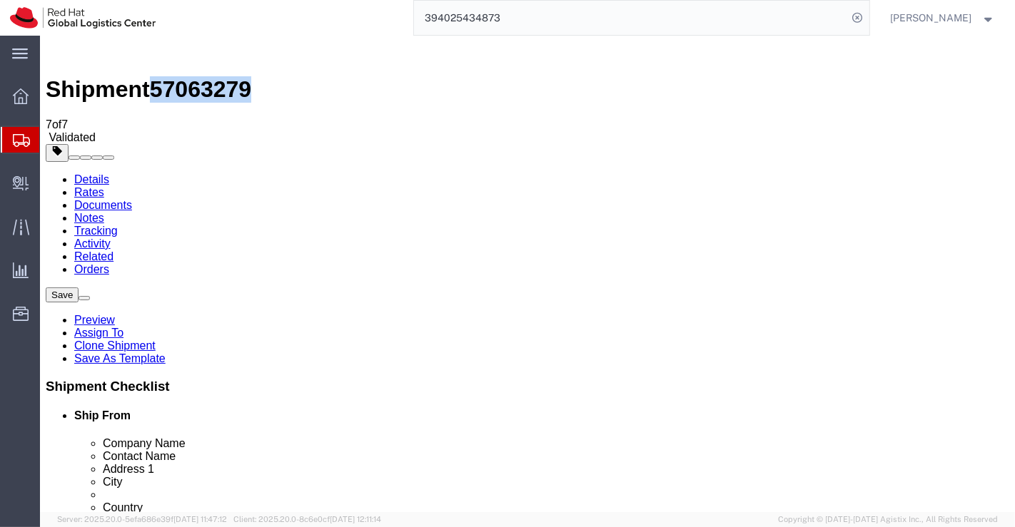
drag, startPoint x: 118, startPoint y: 11, endPoint x: 193, endPoint y: 12, distance: 74.2
click span "57063279"
copy span "57063279"
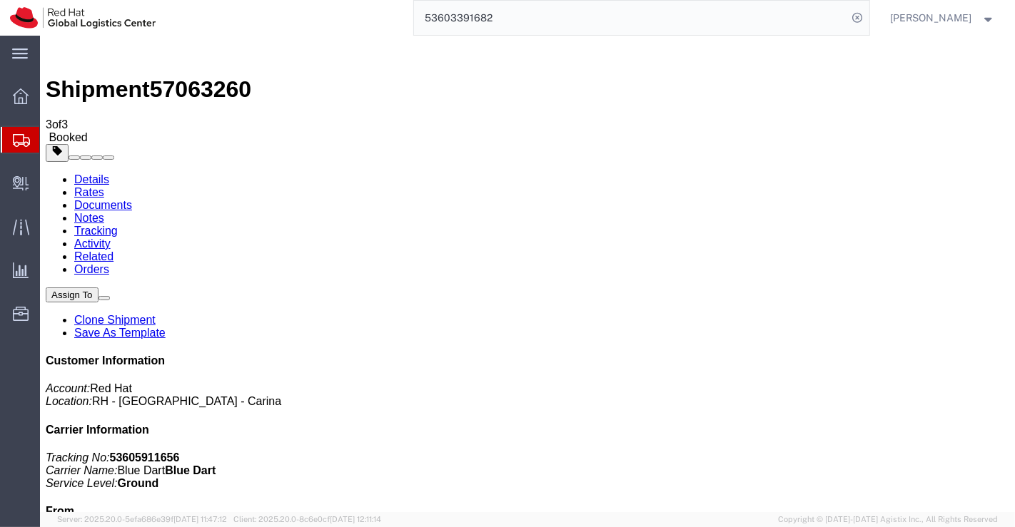
click div "Leg 1 - Small Parcel"
drag, startPoint x: 766, startPoint y: 178, endPoint x: 843, endPoint y: 181, distance: 77.1
click p "Tracking No: 53605911656 Carrier Name: Blue Dart Blue Dart Service Level: Ground"
copy b "53605911656"
click div "Leg 1 - Small Parcel"
